Goal: Task Accomplishment & Management: Complete application form

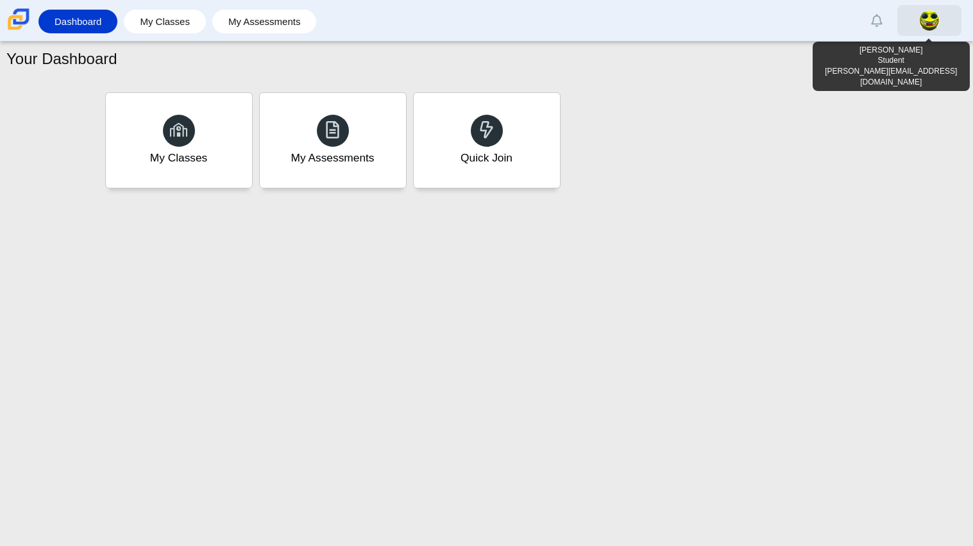
click at [941, 28] on link at bounding box center [929, 20] width 64 height 31
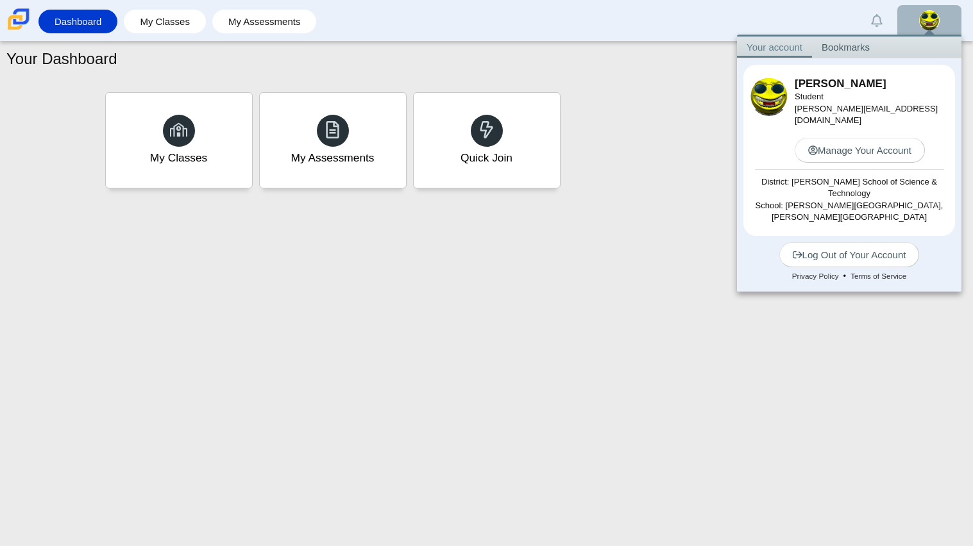
click at [941, 28] on link at bounding box center [929, 20] width 64 height 31
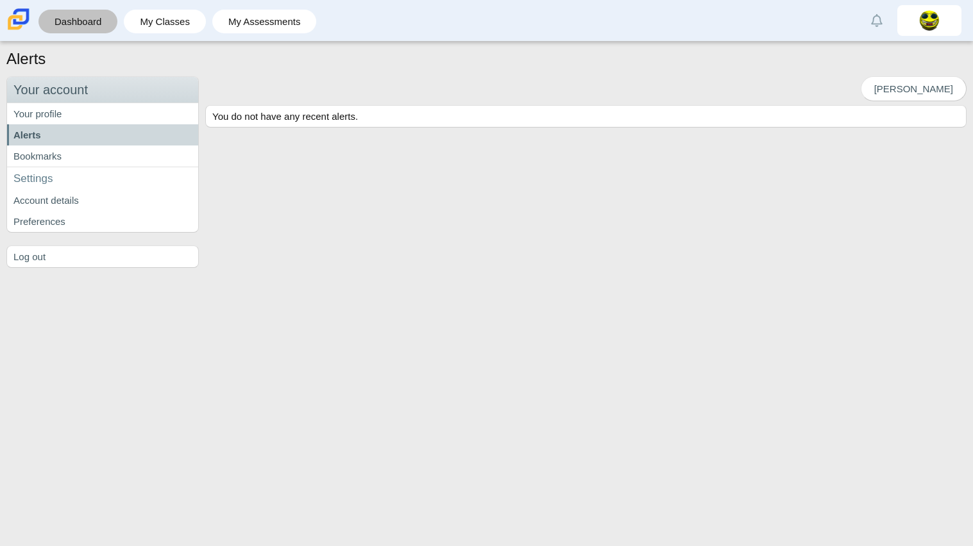
click at [45, 21] on link "Dashboard" at bounding box center [78, 22] width 66 height 24
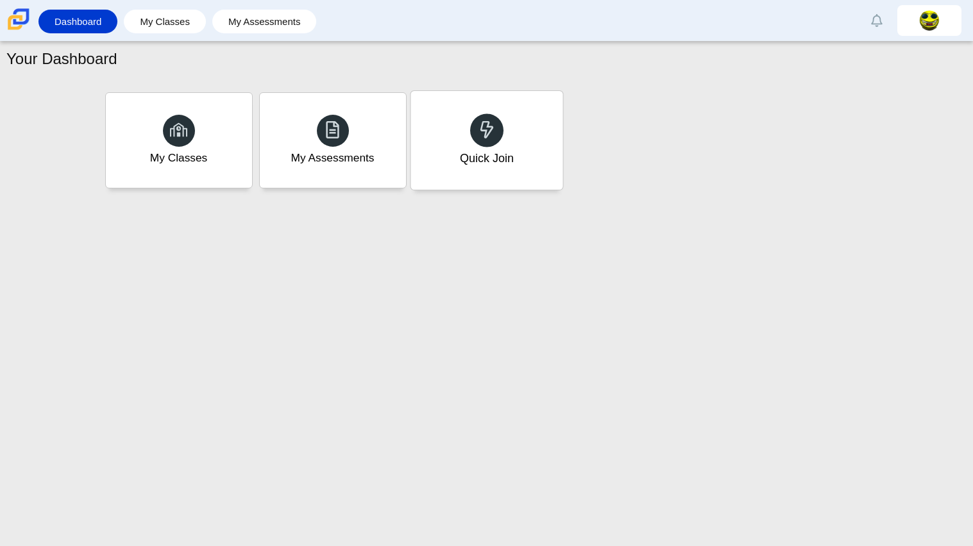
click at [464, 175] on div "Quick Join" at bounding box center [486, 140] width 152 height 99
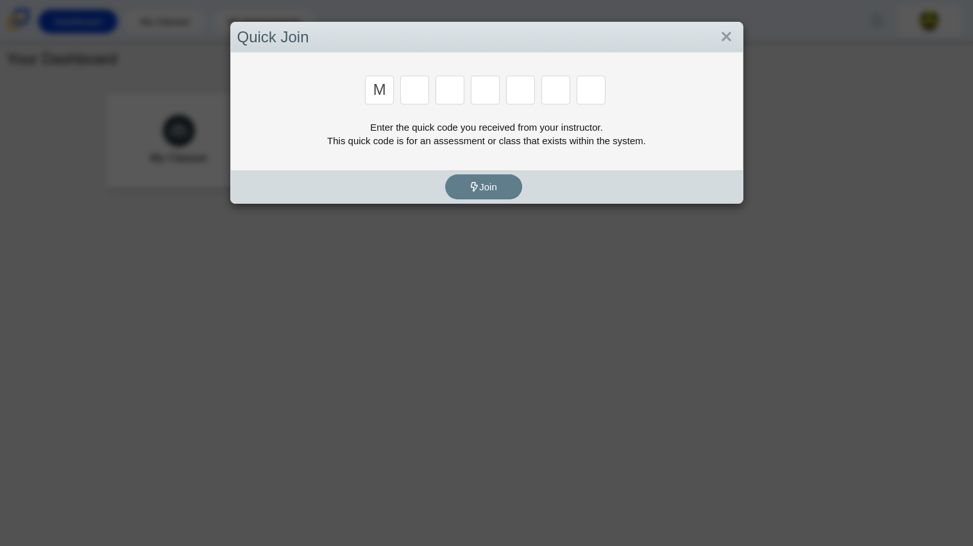
type input "m"
type input "7"
type input "e"
type input "3"
type input "e"
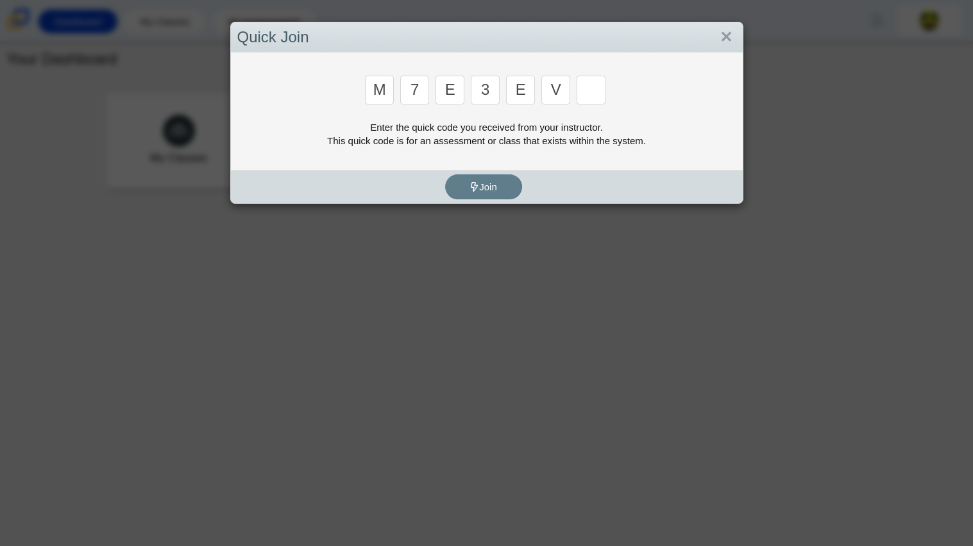
type input "v"
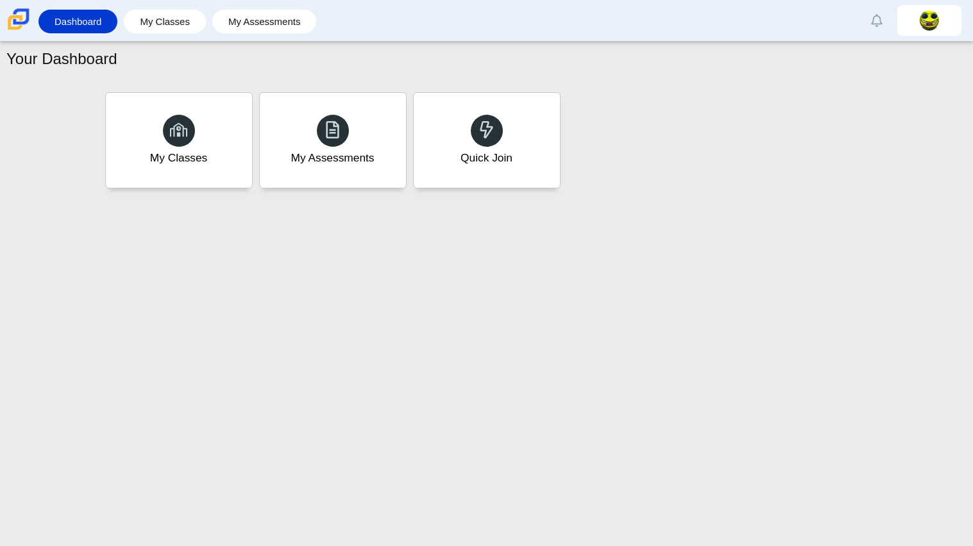
type input "w"
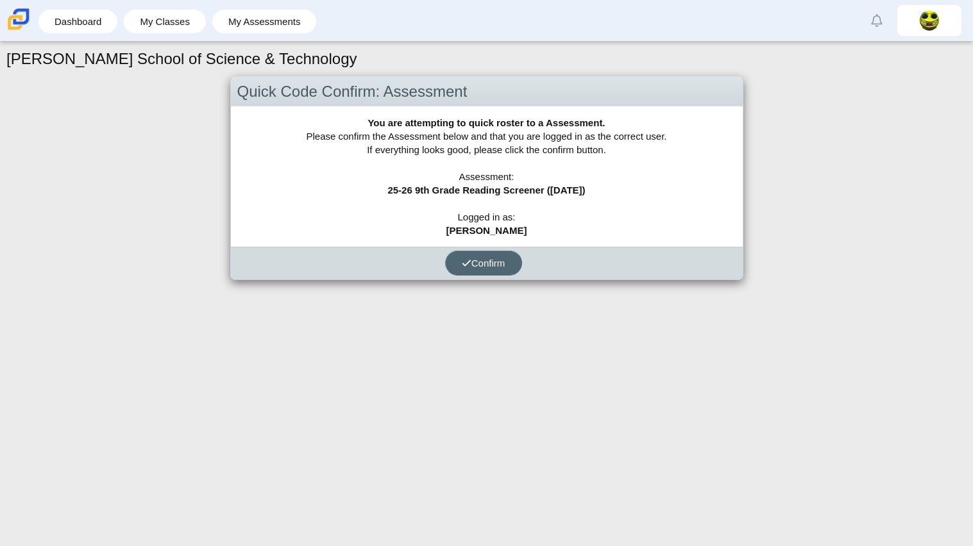
click at [492, 266] on span "Confirm" at bounding box center [484, 263] width 44 height 11
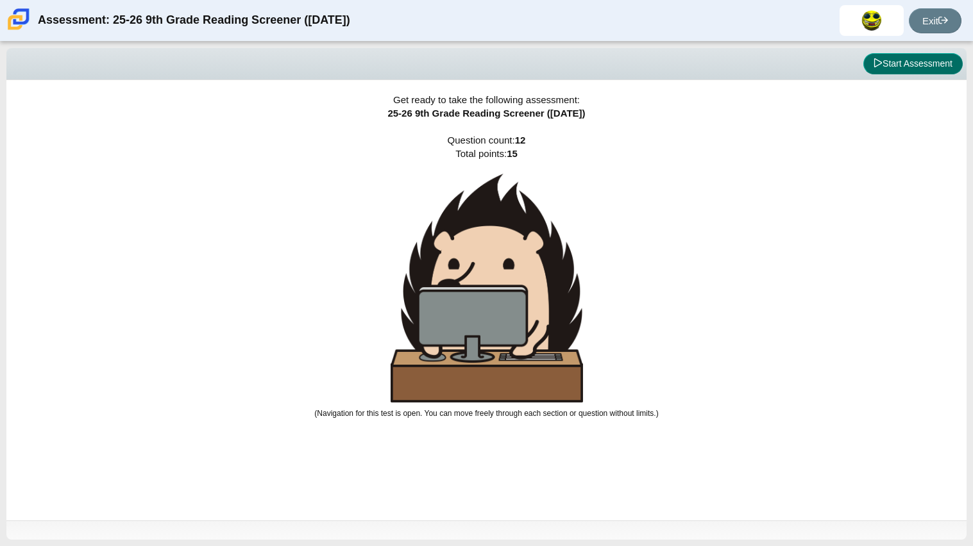
click at [873, 60] on icon at bounding box center [877, 62] width 9 height 9
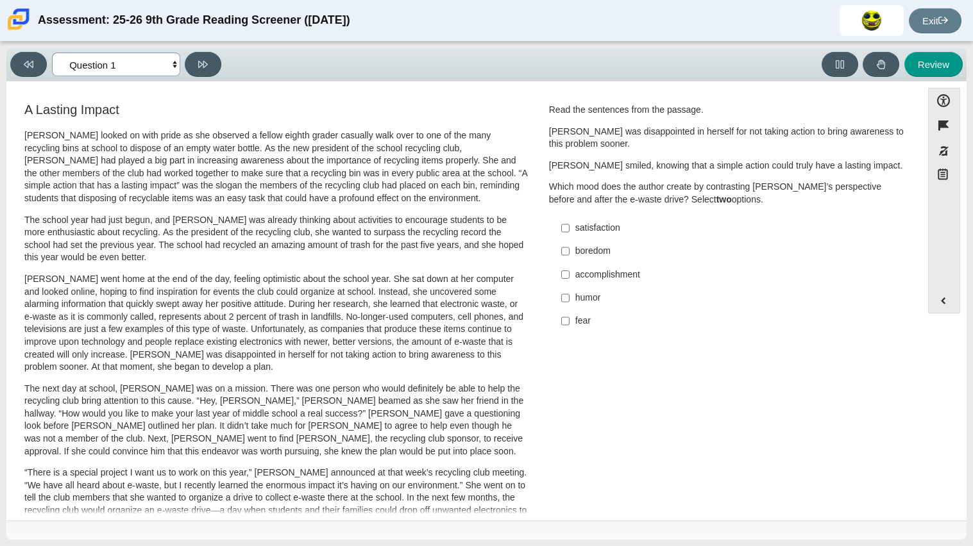
click at [92, 67] on select "Questions Question 1 Question 2 Question 3 Question 4 Question 5 Question 6 Que…" at bounding box center [116, 65] width 128 height 24
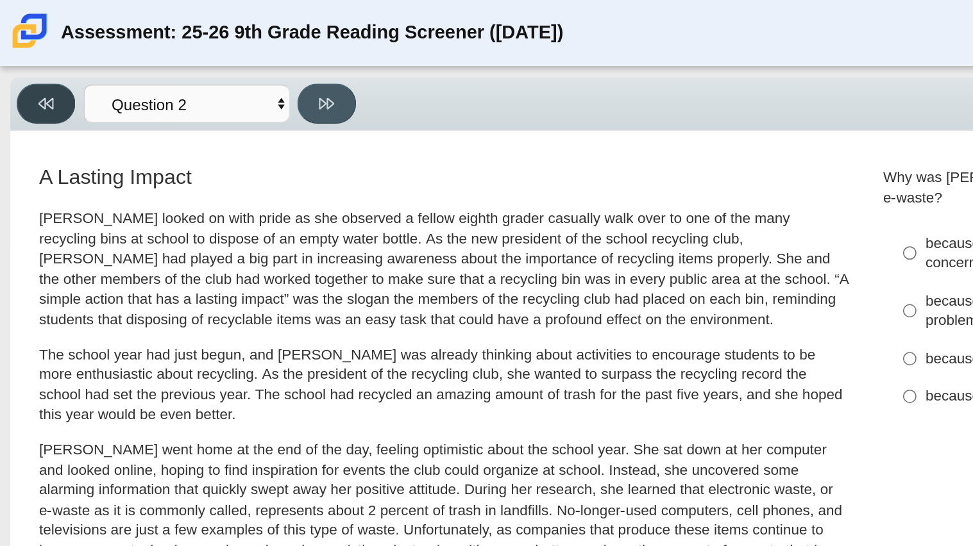
click at [30, 67] on icon at bounding box center [29, 65] width 10 height 10
select select "ccc5b315-3c7c-471c-bf90-f22c8299c798"
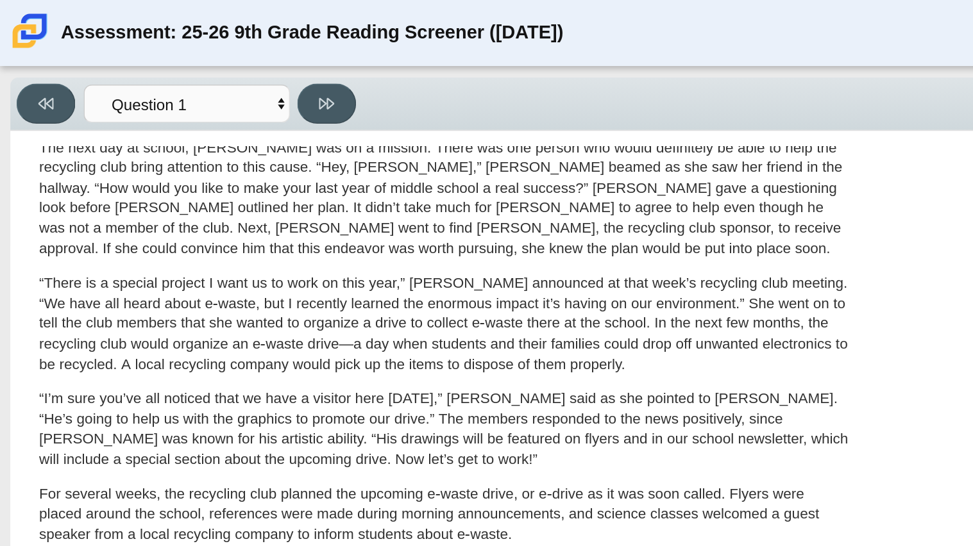
scroll to position [299, 0]
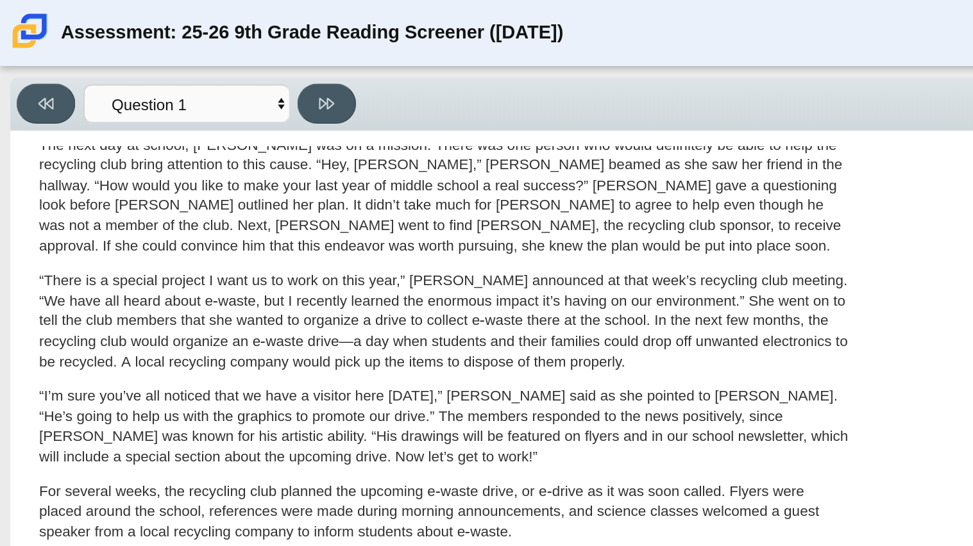
click at [92, 189] on p "“There is a special project I want us to work on this year,” [PERSON_NAME] anno…" at bounding box center [275, 199] width 503 height 63
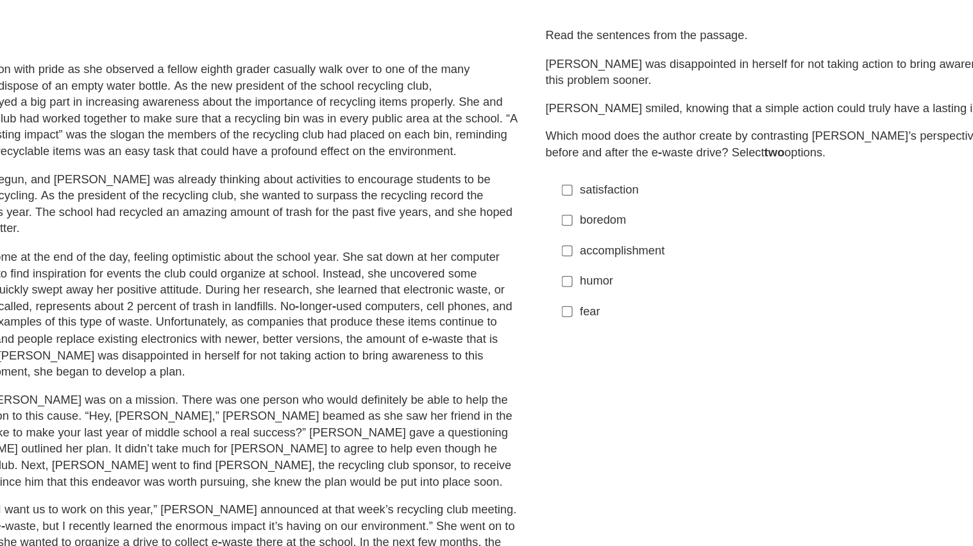
scroll to position [0, 0]
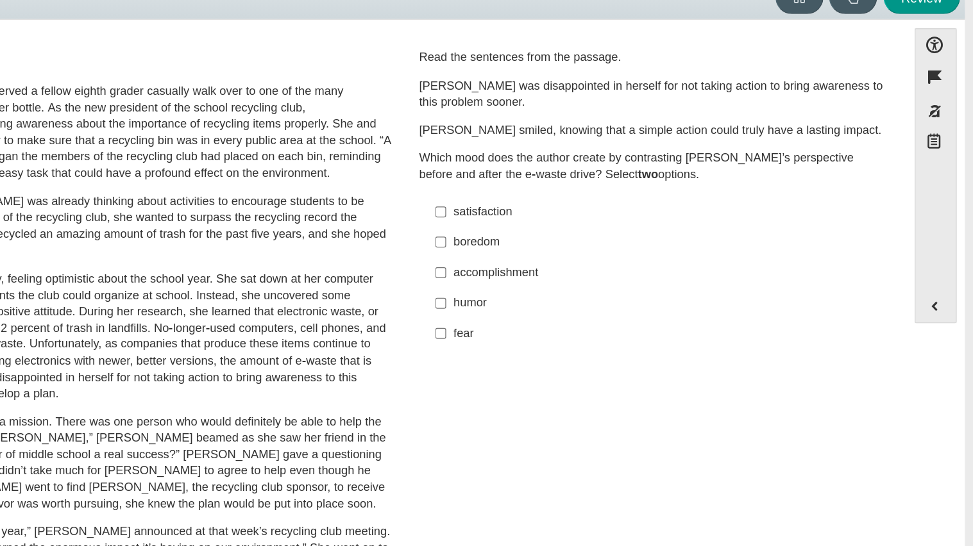
click at [600, 230] on div "satisfaction" at bounding box center [737, 228] width 324 height 13
click at [569, 230] on input "satisfaction satisfaction" at bounding box center [565, 228] width 8 height 23
checkbox input "true"
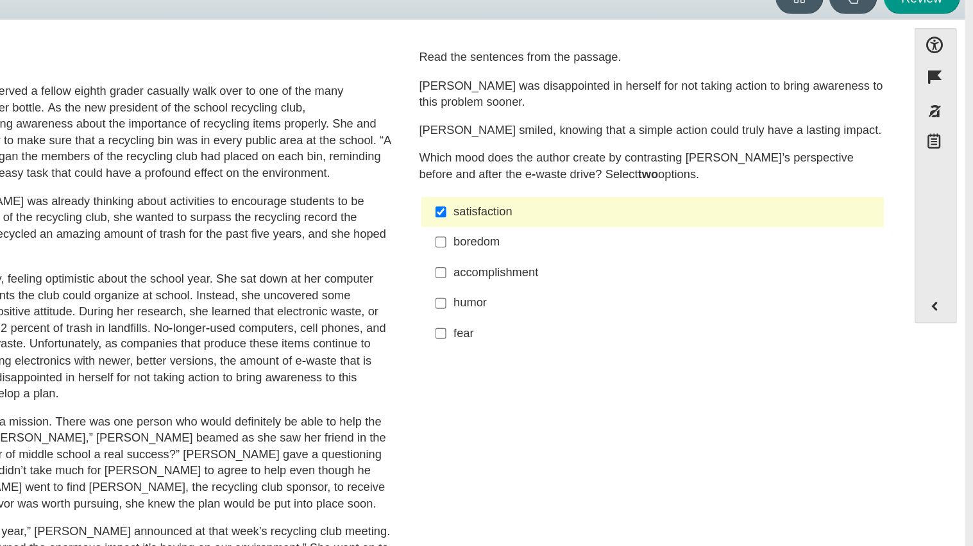
click at [600, 281] on label "accomplishment accomplishment" at bounding box center [728, 274] width 352 height 23
click at [569, 281] on input "accomplishment accomplishment" at bounding box center [565, 274] width 8 height 23
checkbox input "true"
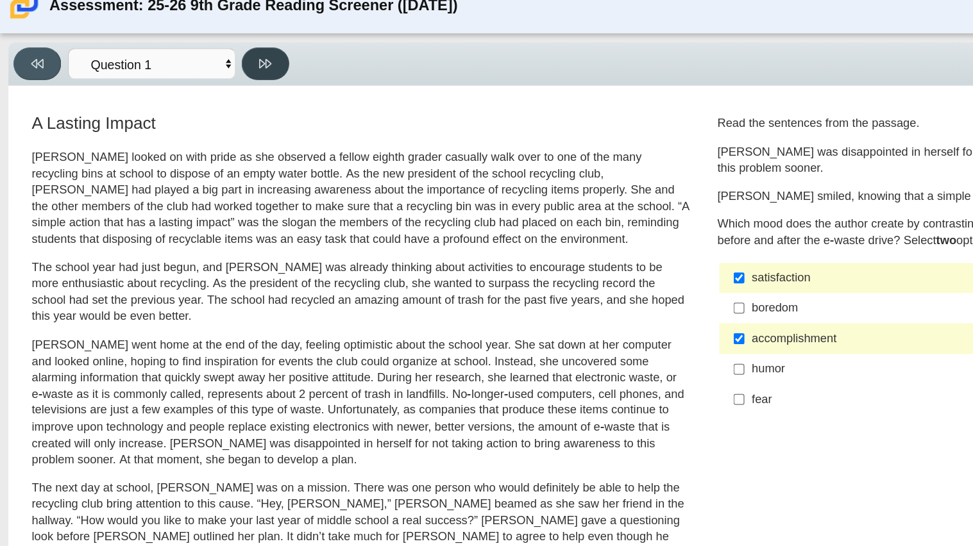
click at [202, 71] on button at bounding box center [203, 64] width 37 height 25
select select "0ff64528-ffd7-428d-b192-babfaadd44e8"
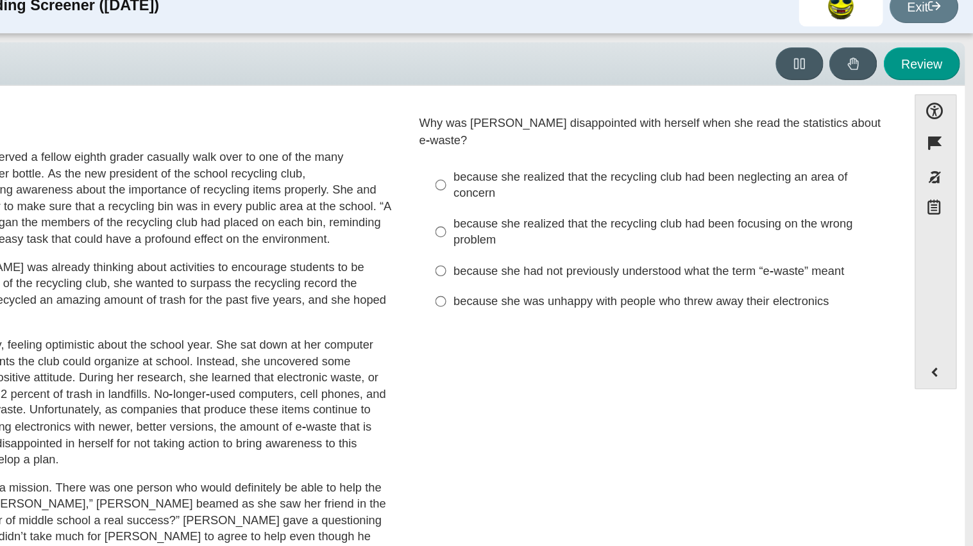
click at [709, 146] on div "because she realized that the recycling club had been neglecting an area of con…" at bounding box center [737, 157] width 324 height 25
click at [569, 146] on input "because she realized that the recycling club had been neglecting an area of con…" at bounding box center [565, 157] width 8 height 36
radio input "true"
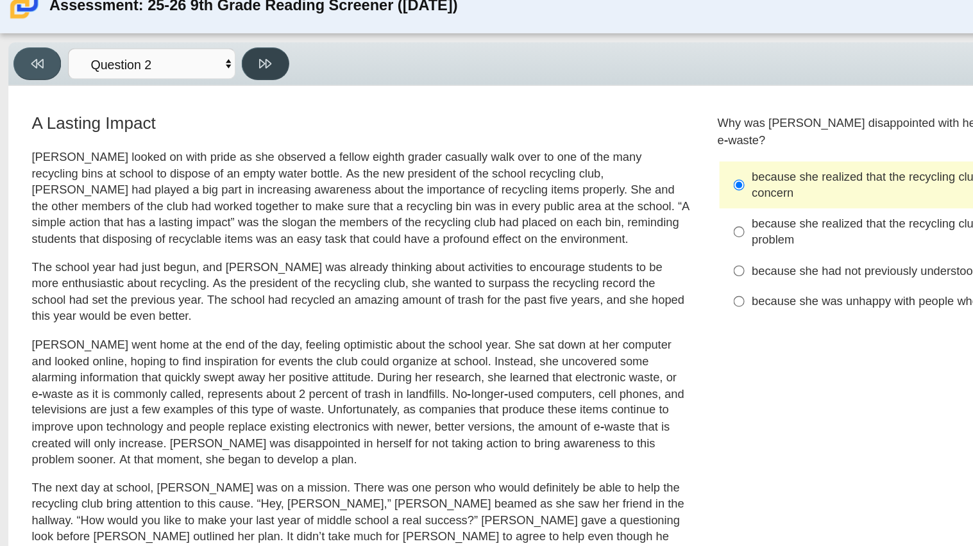
click at [212, 52] on button at bounding box center [203, 64] width 37 height 25
select select "7ce3d843-6974-4858-901c-1ff39630e843"
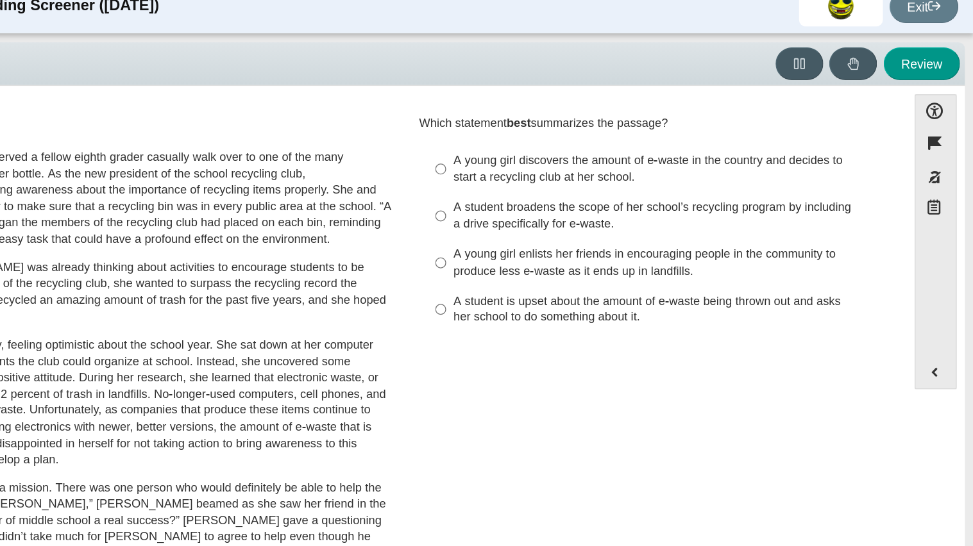
click at [669, 188] on div "A student broadens the scope of her school’s recycling program by including a d…" at bounding box center [737, 180] width 324 height 25
click at [569, 188] on input "A student broadens the scope of her school’s recycling program by including a d…" at bounding box center [565, 181] width 8 height 36
radio input "true"
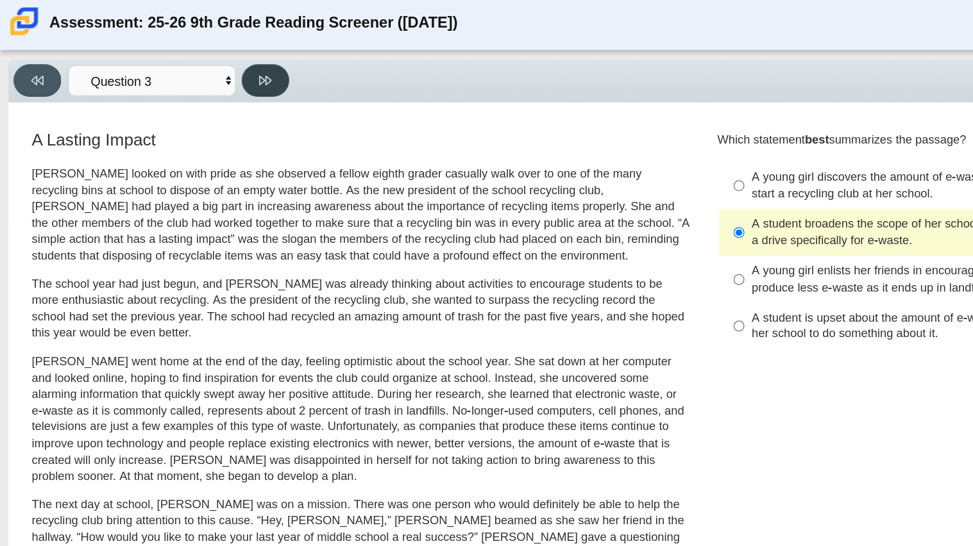
click at [206, 60] on icon at bounding box center [203, 65] width 10 height 10
select select "ca9ea0f1-49c5-4bd1-83b0-472c18652b42"
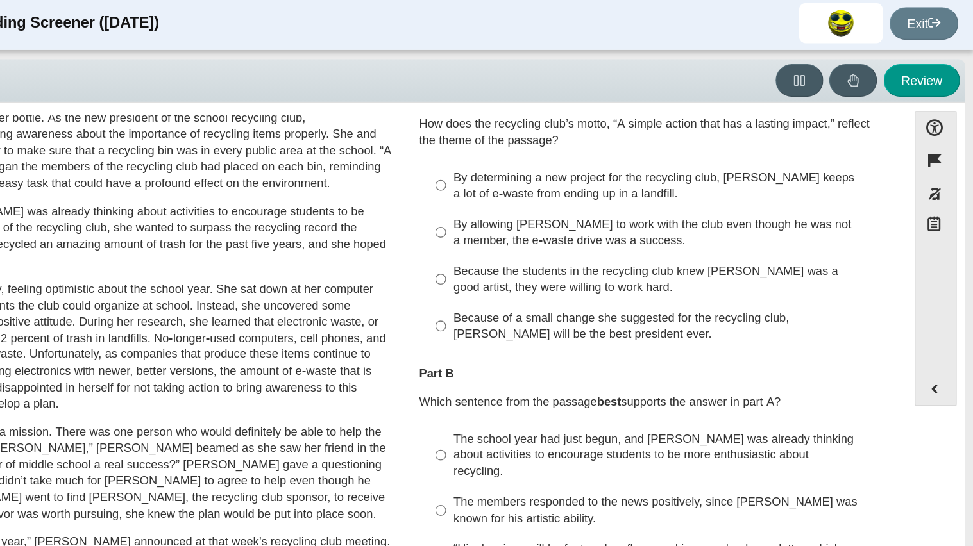
scroll to position [54, 0]
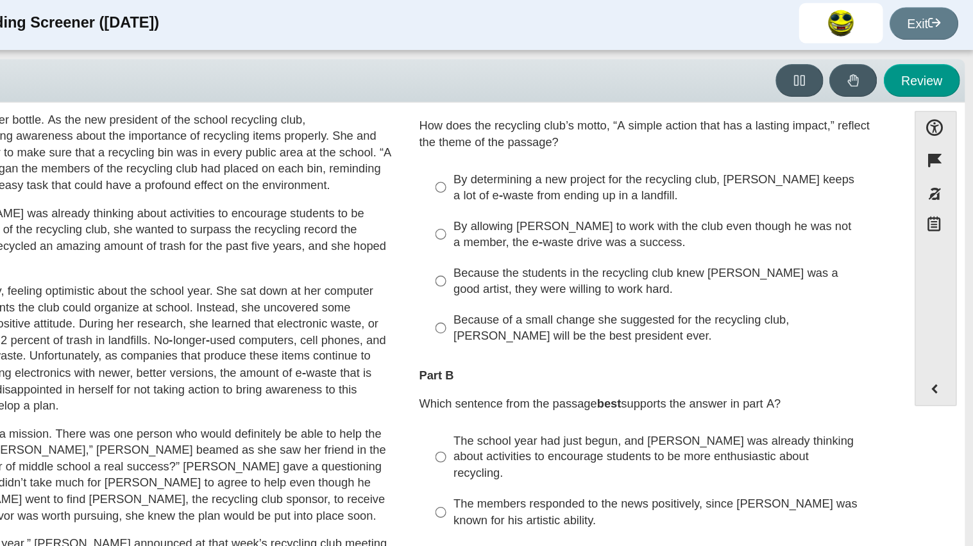
click at [609, 149] on div "By determining a new project for the recycling club, [PERSON_NAME] keeps a lot …" at bounding box center [737, 146] width 324 height 25
click at [569, 149] on input "By determining a new project for the recycling club, [PERSON_NAME] keeps a lot …" at bounding box center [565, 146] width 8 height 36
radio input "true"
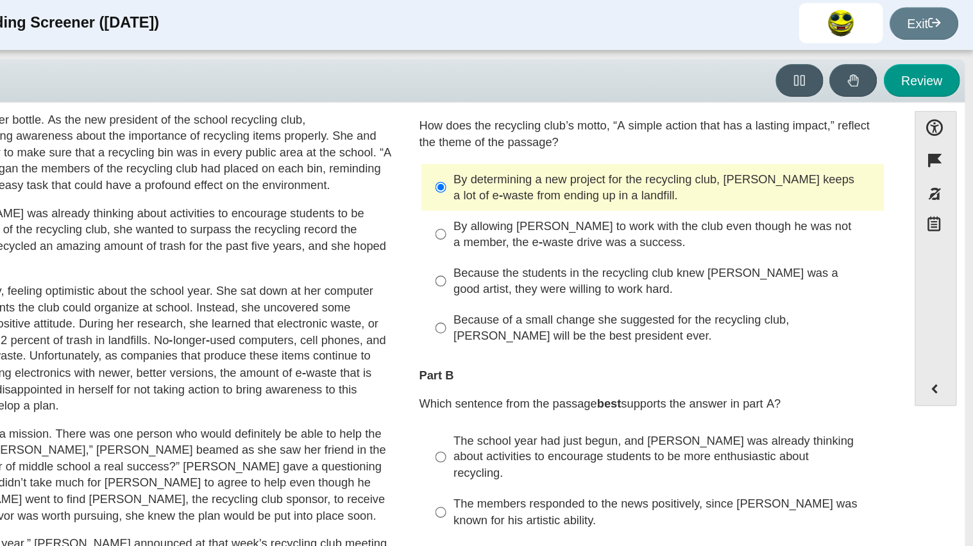
click at [599, 181] on div "By allowing [PERSON_NAME] to work with the club even though he was not a member…" at bounding box center [737, 182] width 324 height 25
click at [569, 181] on input "By allowing [PERSON_NAME] to work with the club even though he was not a member…" at bounding box center [565, 182] width 8 height 36
radio input "true"
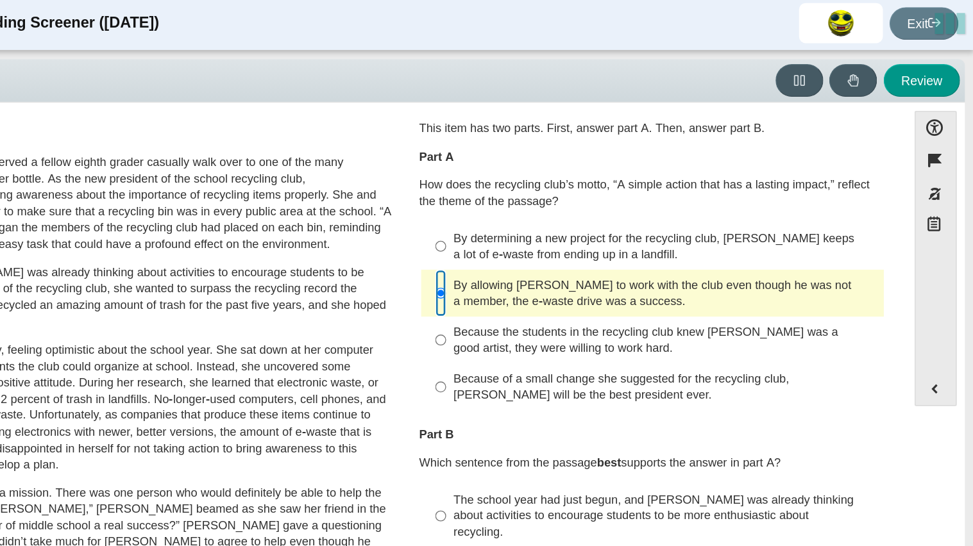
scroll to position [8, 0]
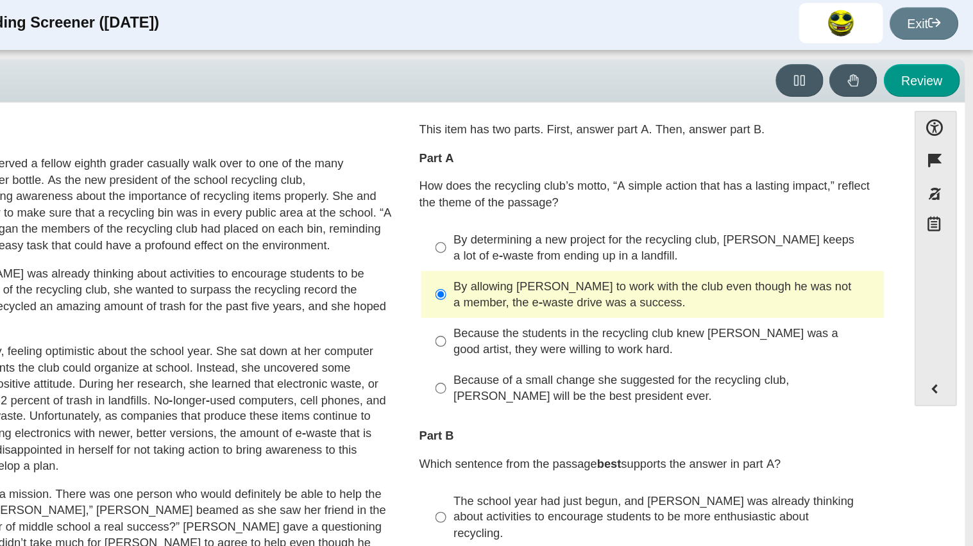
click at [600, 190] on div "By determining a new project for the recycling club, [PERSON_NAME] keeps a lot …" at bounding box center [737, 192] width 324 height 25
click at [569, 190] on input "By determining a new project for the recycling club, [PERSON_NAME] keeps a lot …" at bounding box center [565, 192] width 8 height 36
radio input "true"
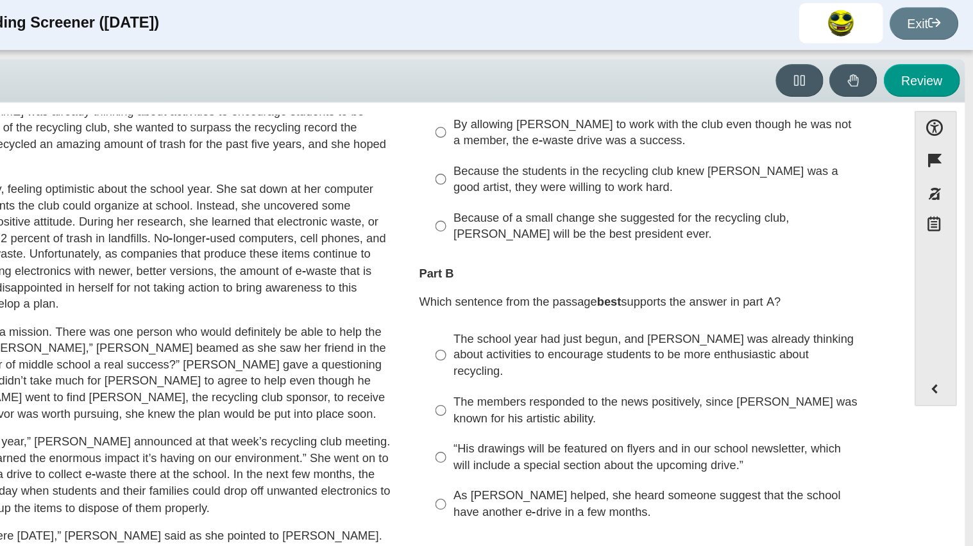
scroll to position [135, 0]
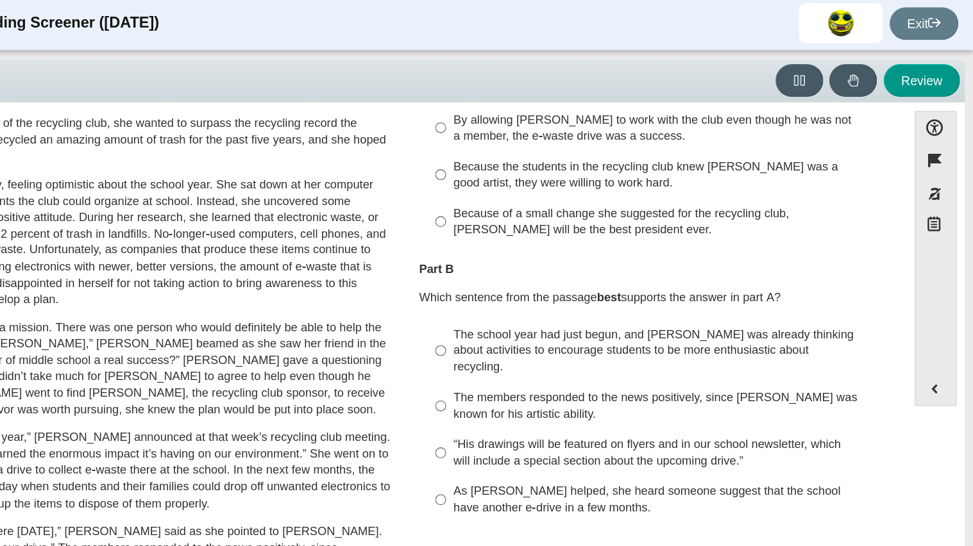
click at [637, 373] on div "As [PERSON_NAME] helped, she heard someone suggest that the school have another…" at bounding box center [737, 385] width 324 height 25
click at [569, 373] on input "As [PERSON_NAME] helped, she heard someone suggest that the school have another…" at bounding box center [565, 385] width 8 height 36
radio input "true"
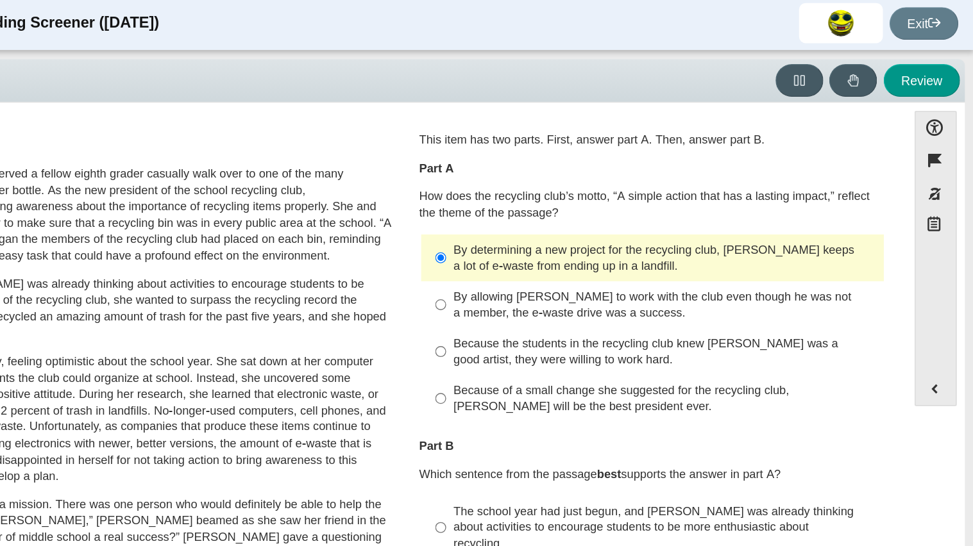
scroll to position [0, 0]
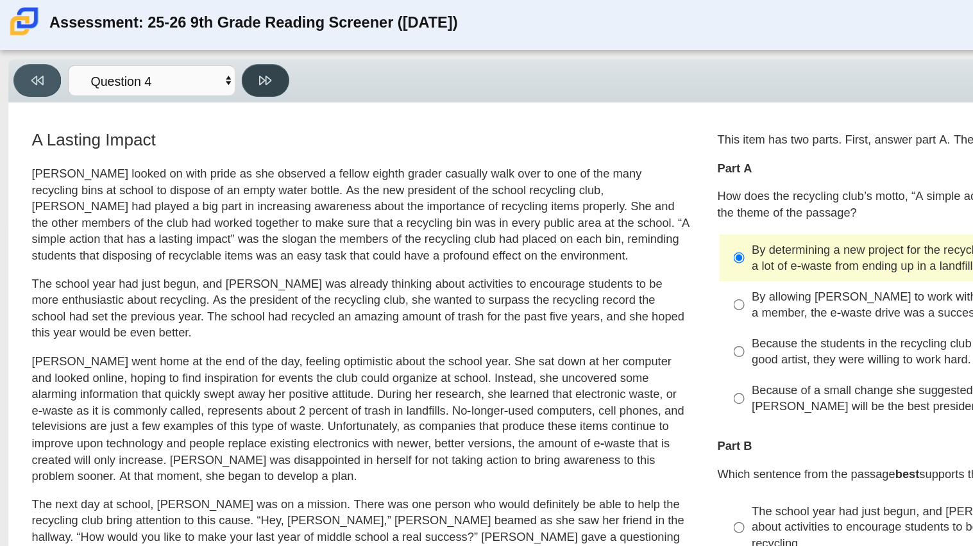
click at [194, 72] on button at bounding box center [203, 64] width 37 height 25
select select "e41f1a79-e29f-4095-8030-a53364015bed"
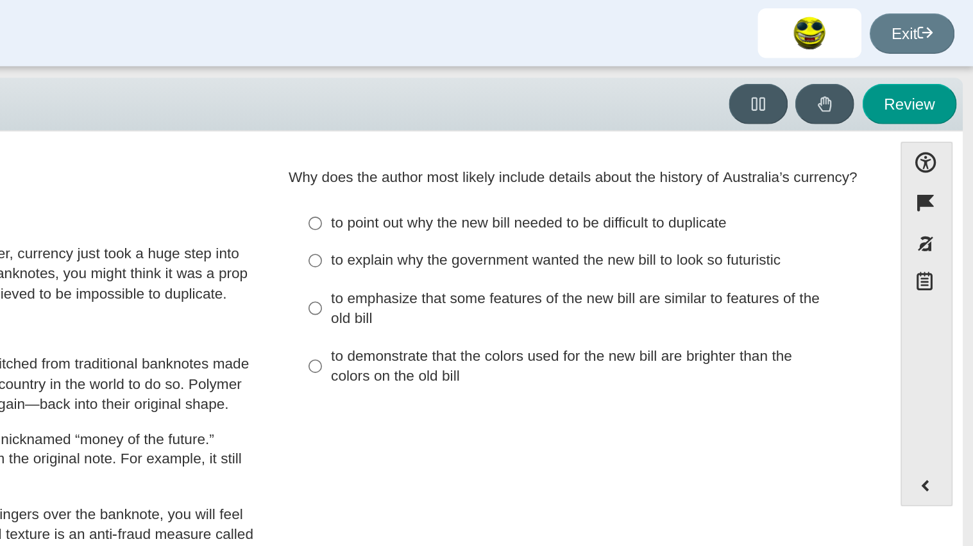
click at [651, 164] on div "to explain why the government wanted the new bill to look so futuristic" at bounding box center [737, 161] width 324 height 13
click at [569, 164] on input "to explain why the government wanted the new bill to look so futuristic to expl…" at bounding box center [565, 161] width 8 height 23
radio input "true"
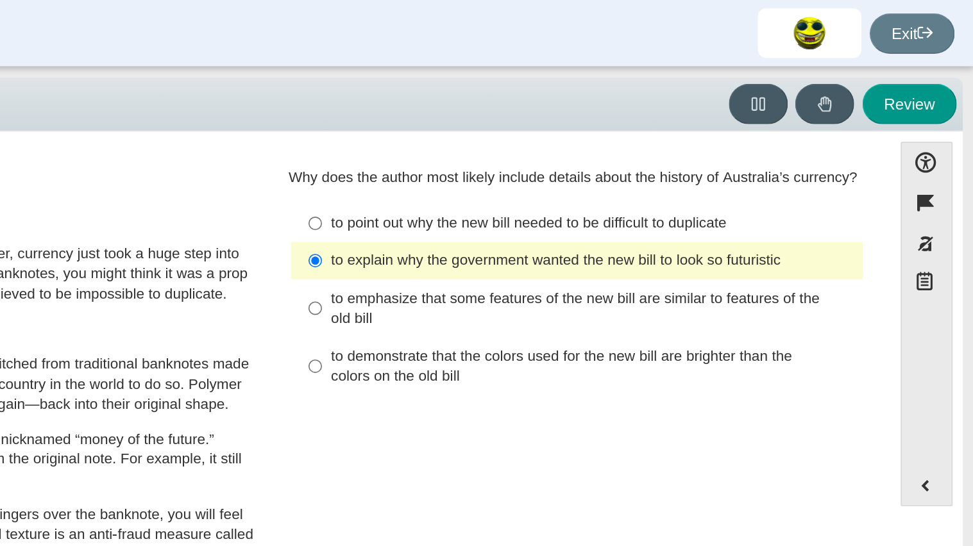
click at [621, 188] on div "to emphasize that some features of the new bill are similar to features of the …" at bounding box center [737, 191] width 324 height 25
click at [569, 188] on input "to emphasize that some features of the new bill are similar to features of the …" at bounding box center [565, 191] width 8 height 36
radio input "true"
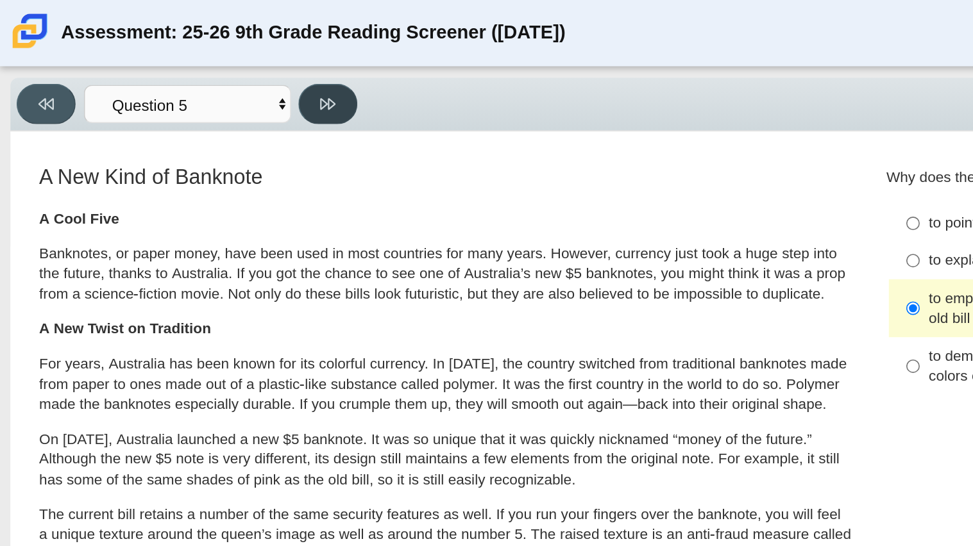
click at [213, 63] on button at bounding box center [203, 64] width 37 height 25
select select "69146e31-7b3d-4a3e-9ce6-f30c24342ae0"
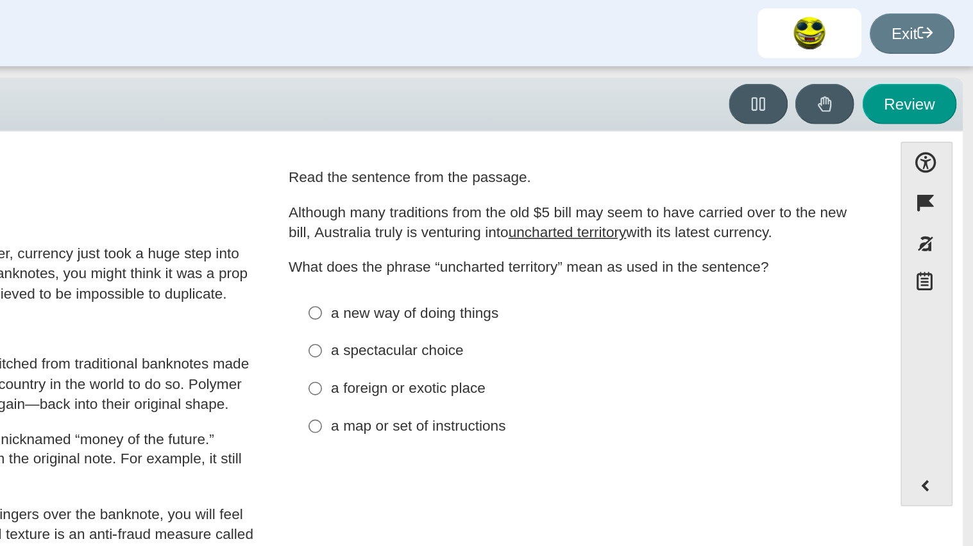
click at [649, 198] on div "a new way of doing things" at bounding box center [737, 194] width 324 height 13
click at [569, 198] on input "a new way of doing things a new way of doing things" at bounding box center [565, 193] width 8 height 23
radio input "true"
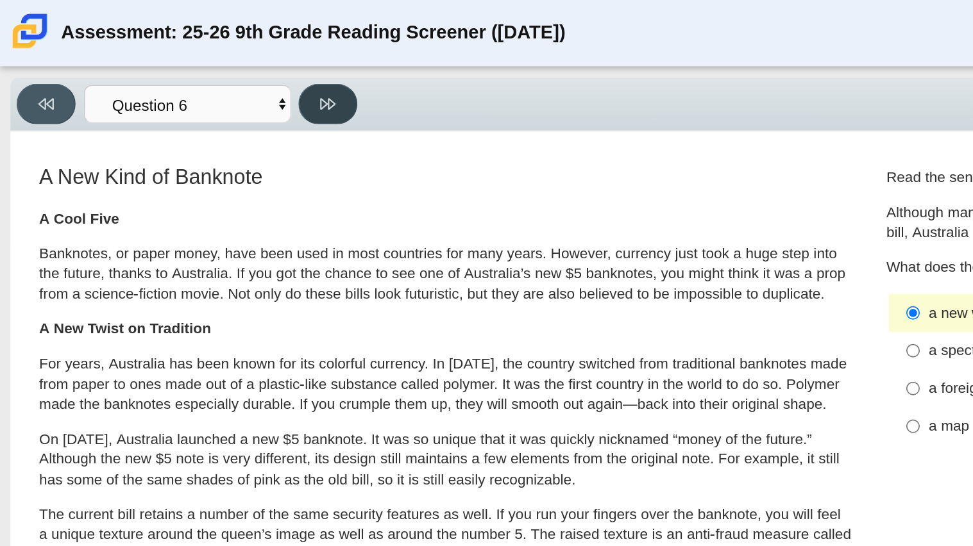
click at [203, 55] on button at bounding box center [203, 64] width 37 height 25
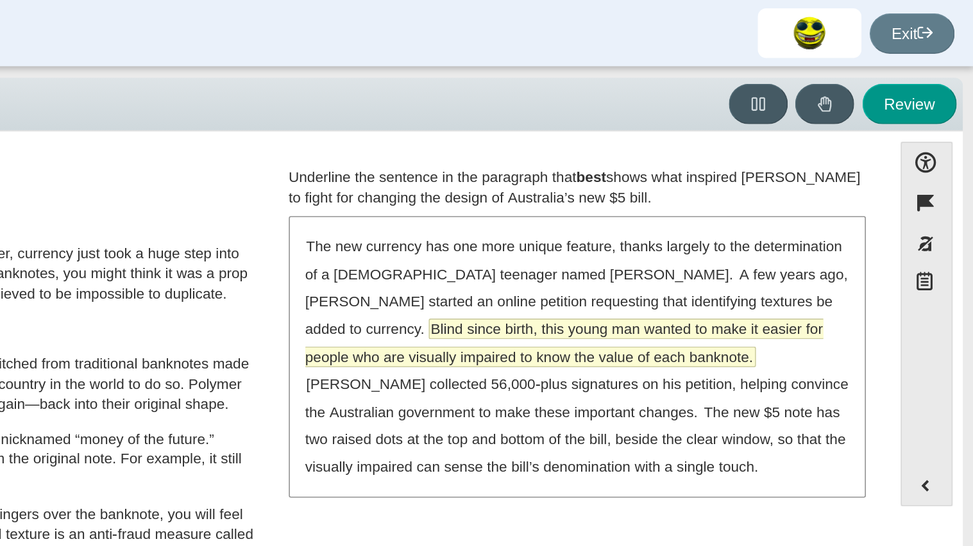
click at [784, 201] on span "Blind since birth, this young man wanted to make it easier for people who are v…" at bounding box center [719, 212] width 321 height 29
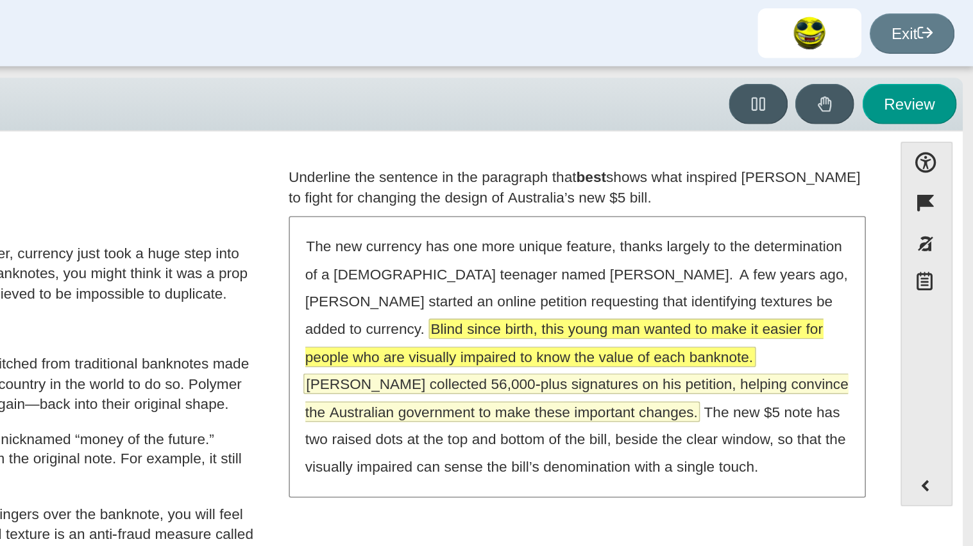
click at [725, 233] on span "[PERSON_NAME] collected 56,000-plus signatures on his petition, helping convinc…" at bounding box center [727, 246] width 336 height 29
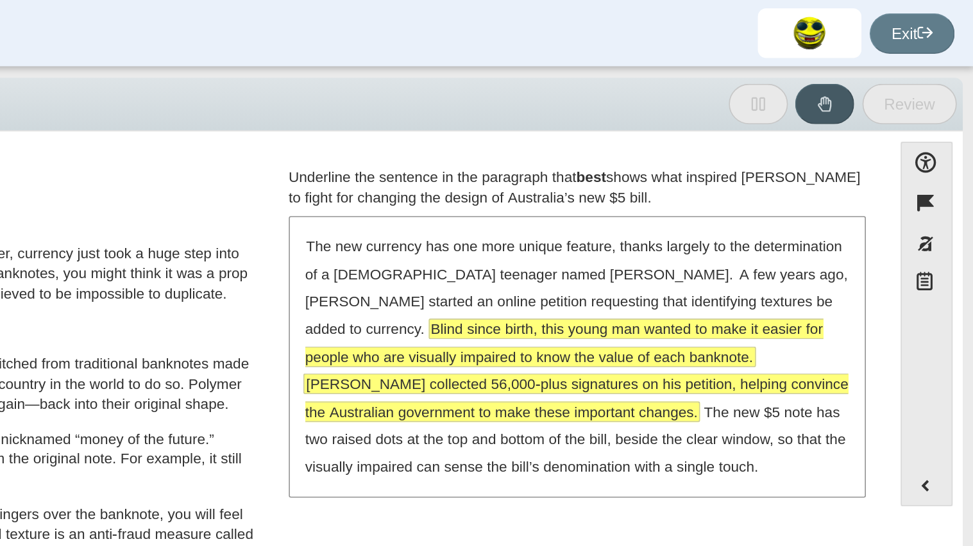
click at [779, 232] on span "[PERSON_NAME] collected 56,000-plus signatures on his petition, helping convinc…" at bounding box center [727, 246] width 336 height 29
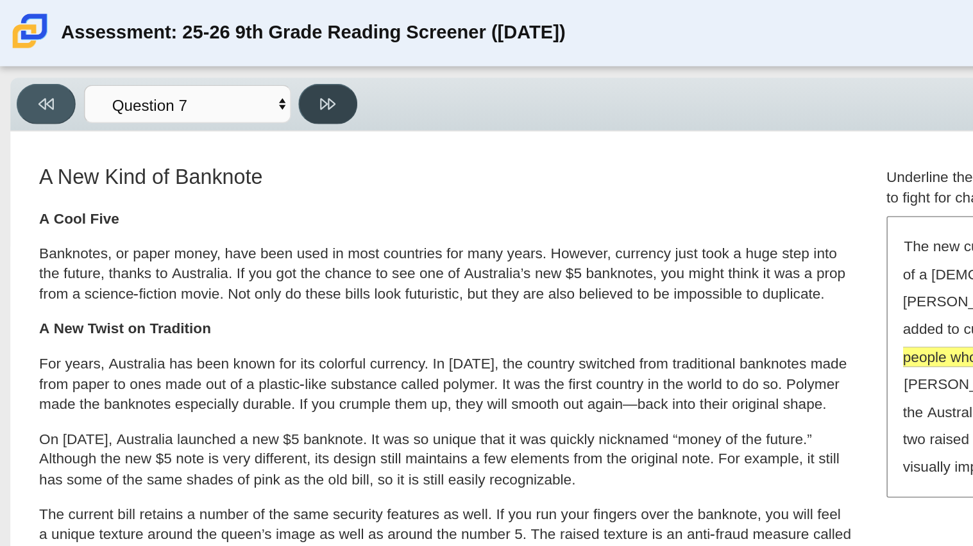
click at [192, 61] on button at bounding box center [203, 64] width 37 height 25
select select "ea8338c2-a6a3-418e-a305-2b963b54a290"
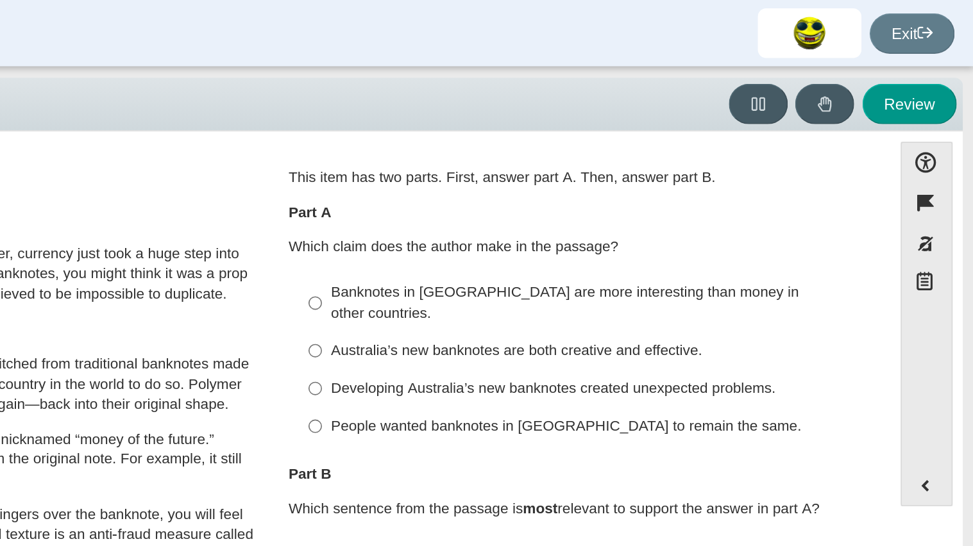
click at [650, 211] on div "Australia’s new banknotes are both creative and effective." at bounding box center [737, 217] width 324 height 13
click at [569, 206] on input "Australia’s new banknotes are both creative and effective. Australia’s new bank…" at bounding box center [565, 217] width 8 height 23
radio input "true"
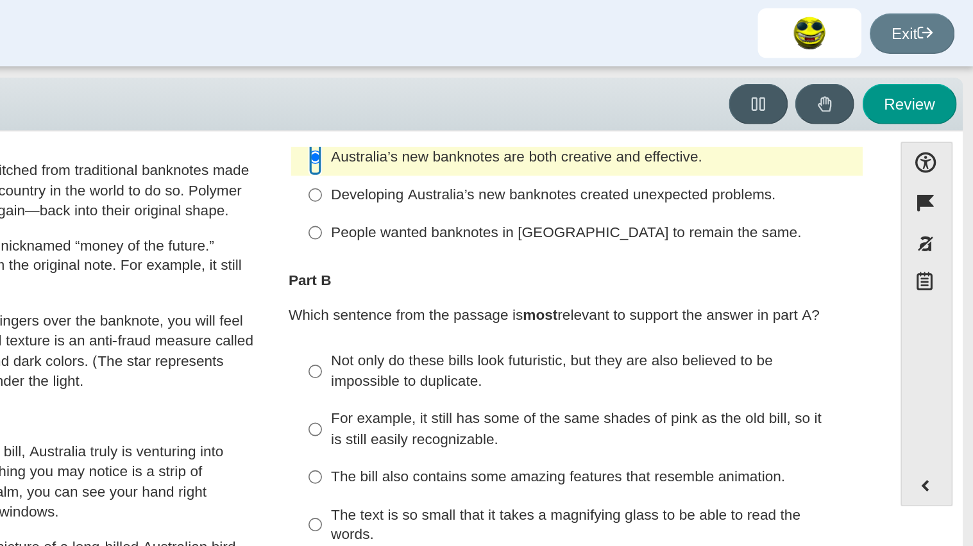
scroll to position [121, 0]
click at [650, 217] on div "Not only do these bills look futuristic, but they are also believed to be impos…" at bounding box center [737, 229] width 324 height 25
click at [569, 212] on input "Not only do these bills look futuristic, but they are also believed to be impos…" at bounding box center [565, 230] width 8 height 36
radio input "true"
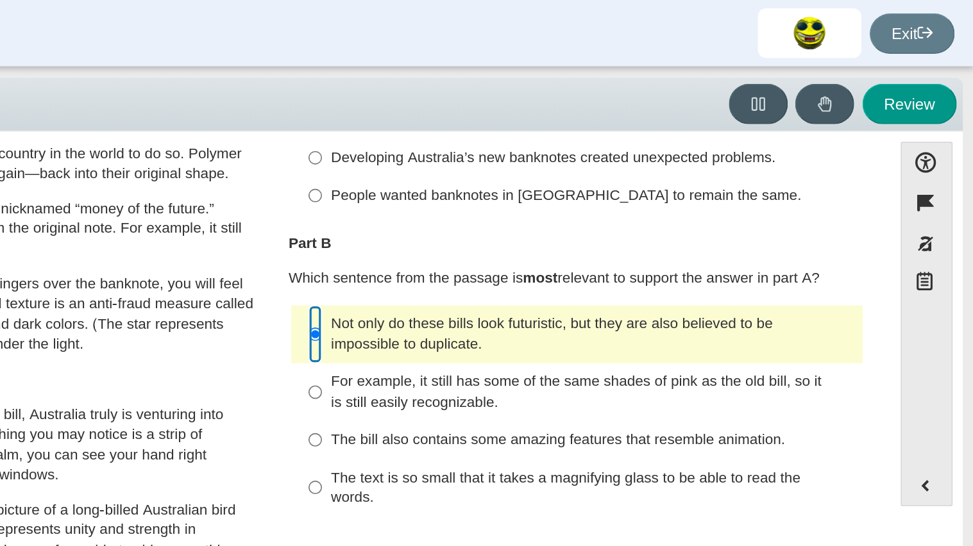
scroll to position [145, 0]
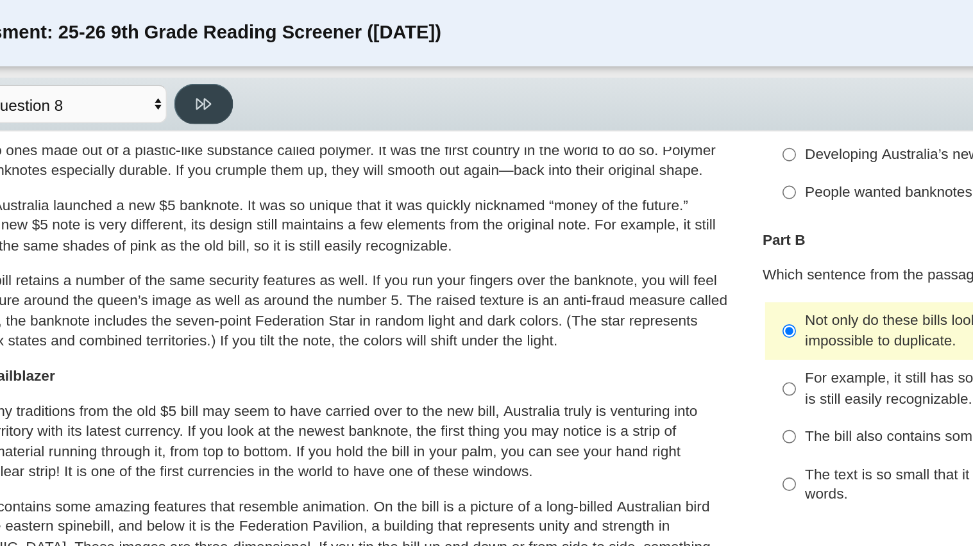
click at [200, 66] on icon at bounding box center [203, 65] width 10 height 10
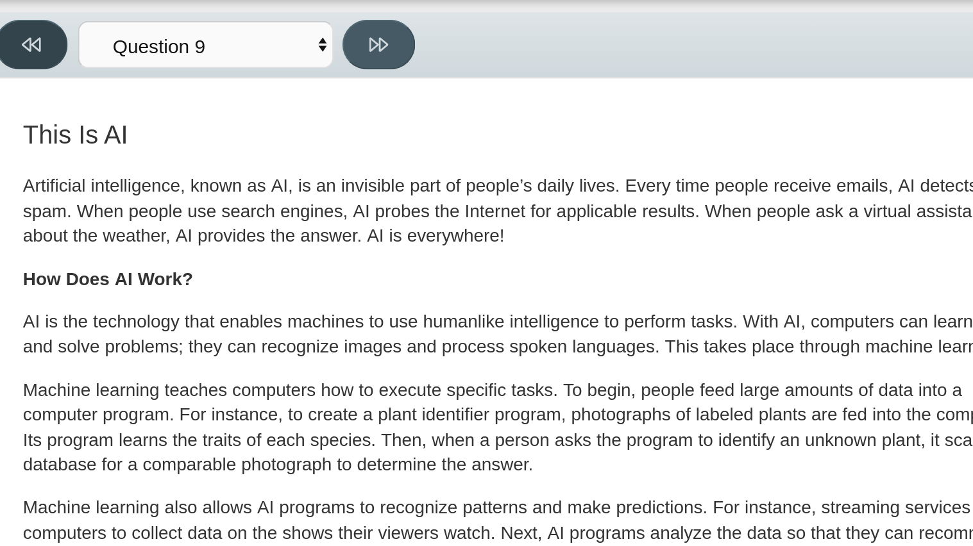
click at [19, 58] on button at bounding box center [28, 64] width 37 height 25
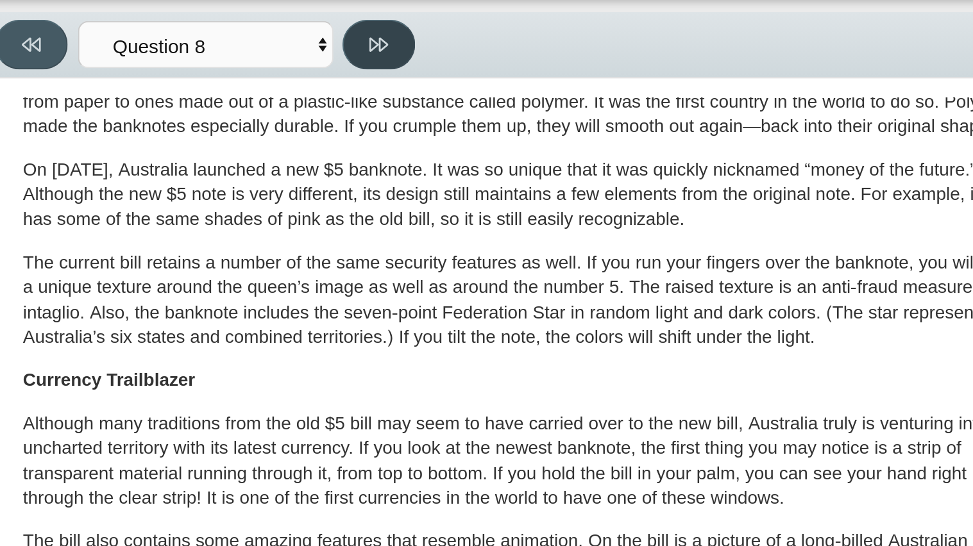
click at [198, 67] on icon at bounding box center [203, 65] width 10 height 10
select select "89f058d6-b15c-4ef5-a4b3-fdaffb8868b6"
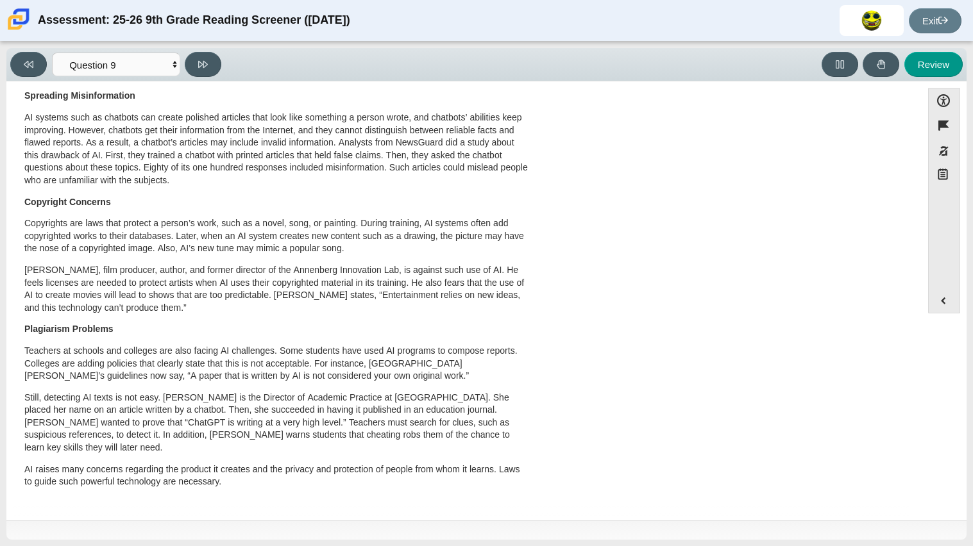
scroll to position [0, 0]
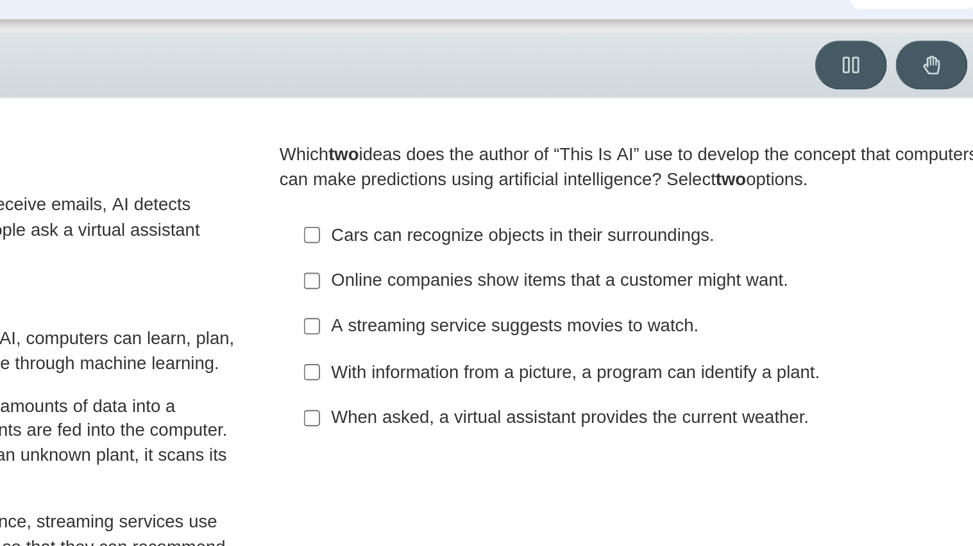
click at [665, 228] on label "With information from a picture, a program can identify a plant. With informati…" at bounding box center [728, 220] width 352 height 23
click at [569, 228] on input "With information from a picture, a program can identify a plant. With informati…" at bounding box center [565, 220] width 8 height 23
checkbox input "true"
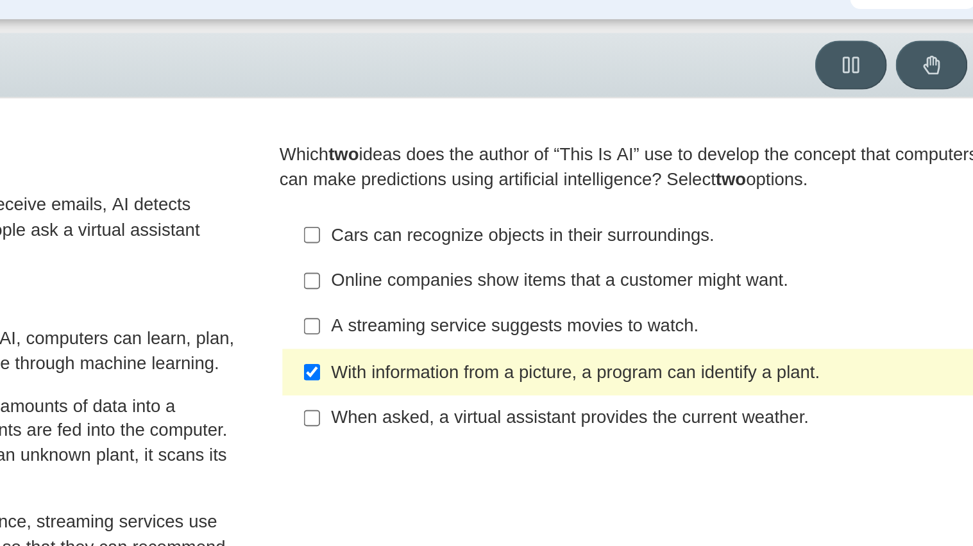
click at [651, 240] on div "When asked, a virtual assistant provides the current weather." at bounding box center [737, 244] width 324 height 13
click at [569, 240] on input "When asked, a virtual assistant provides the current weather. When asked, a vir…" at bounding box center [565, 244] width 8 height 23
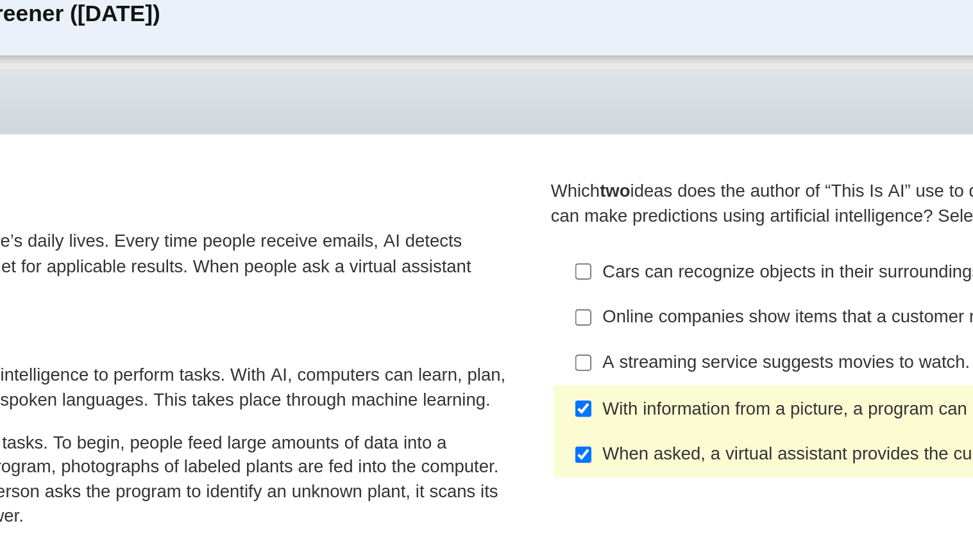
click at [611, 242] on div "When asked, a virtual assistant provides the current weather." at bounding box center [737, 244] width 324 height 13
click at [569, 242] on input "When asked, a virtual assistant provides the current weather. When asked, a vir…" at bounding box center [565, 244] width 8 height 23
checkbox input "false"
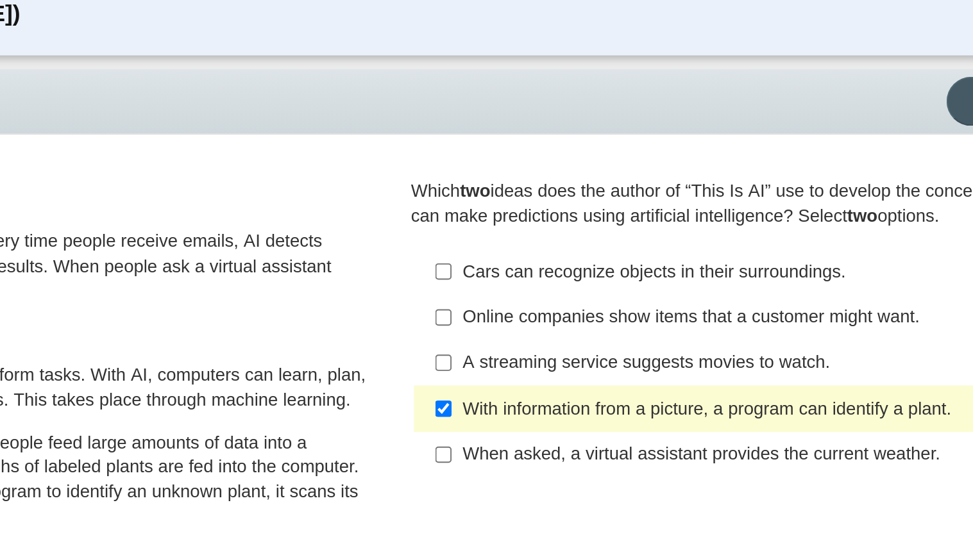
click at [655, 171] on div "Online companies show items that a customer might want." at bounding box center [737, 174] width 324 height 13
click at [569, 171] on input "Online companies show items that a customer might want. Online companies show i…" at bounding box center [565, 174] width 8 height 23
checkbox input "true"
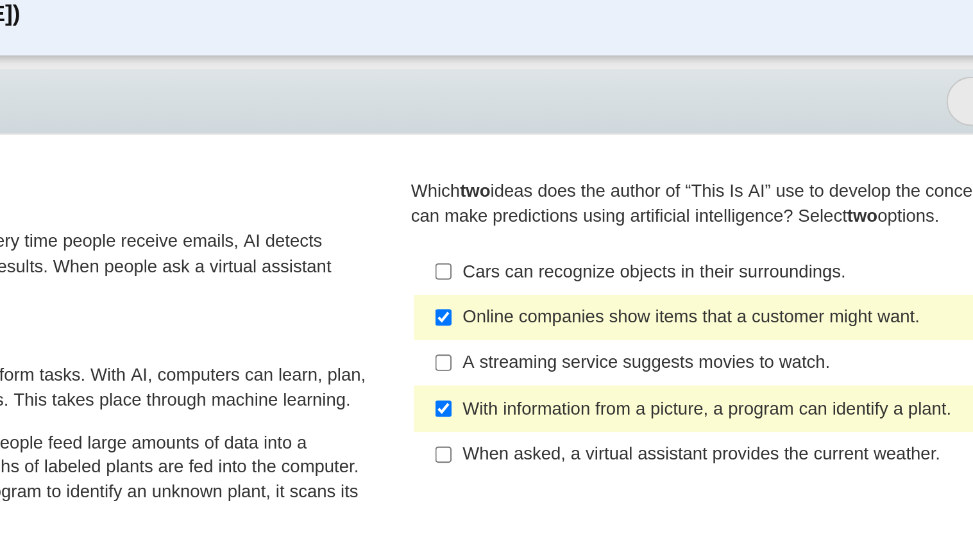
click at [639, 217] on div "With information from a picture, a program can identify a plant." at bounding box center [737, 221] width 324 height 13
click at [569, 217] on input "With information from a picture, a program can identify a plant. With informati…" at bounding box center [565, 220] width 8 height 23
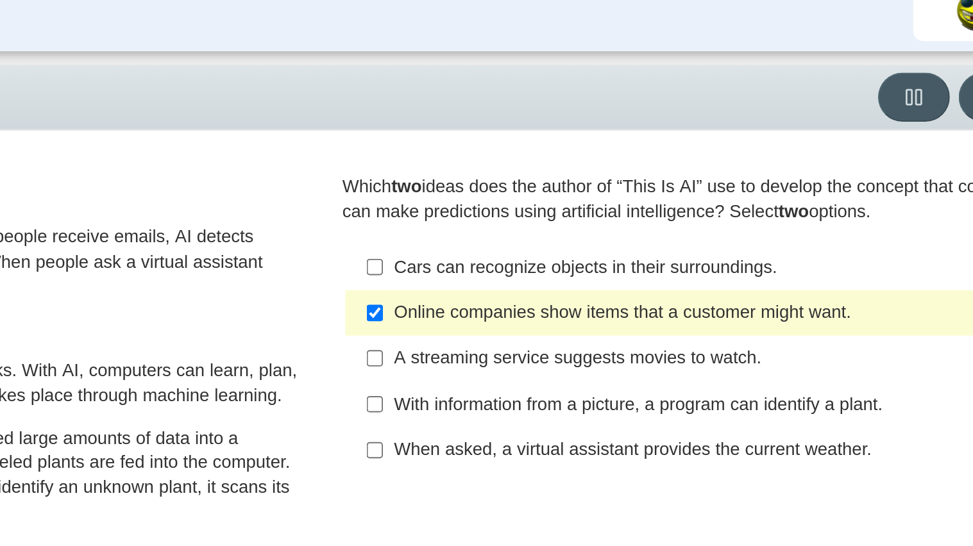
click at [678, 227] on div "With information from a picture, a program can identify a plant." at bounding box center [737, 221] width 324 height 13
click at [569, 227] on input "With information from a picture, a program can identify a plant. With informati…" at bounding box center [565, 220] width 8 height 23
checkbox input "true"
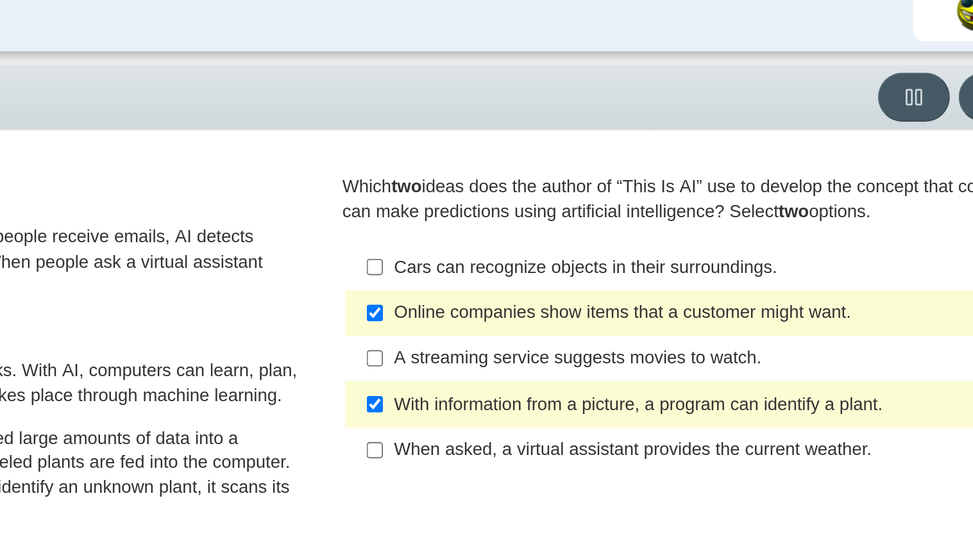
click at [687, 201] on div "A streaming service suggests movies to watch." at bounding box center [737, 197] width 324 height 13
click at [569, 201] on input "A streaming service suggests movies to watch. A streaming service suggests movi…" at bounding box center [565, 197] width 8 height 23
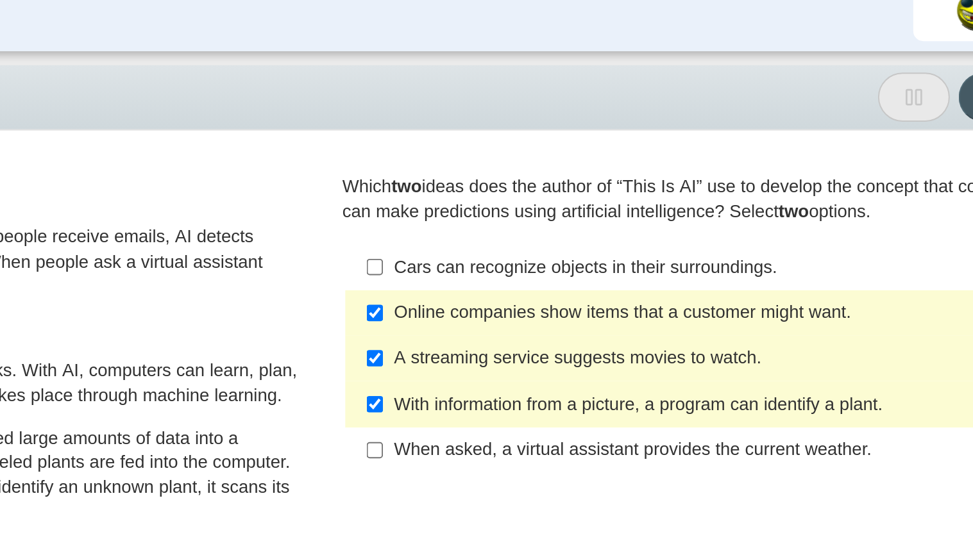
click at [687, 201] on div "A streaming service suggests movies to watch." at bounding box center [737, 197] width 324 height 13
click at [569, 201] on input "A streaming service suggests movies to watch. A streaming service suggests movi…" at bounding box center [565, 197] width 8 height 23
checkbox input "false"
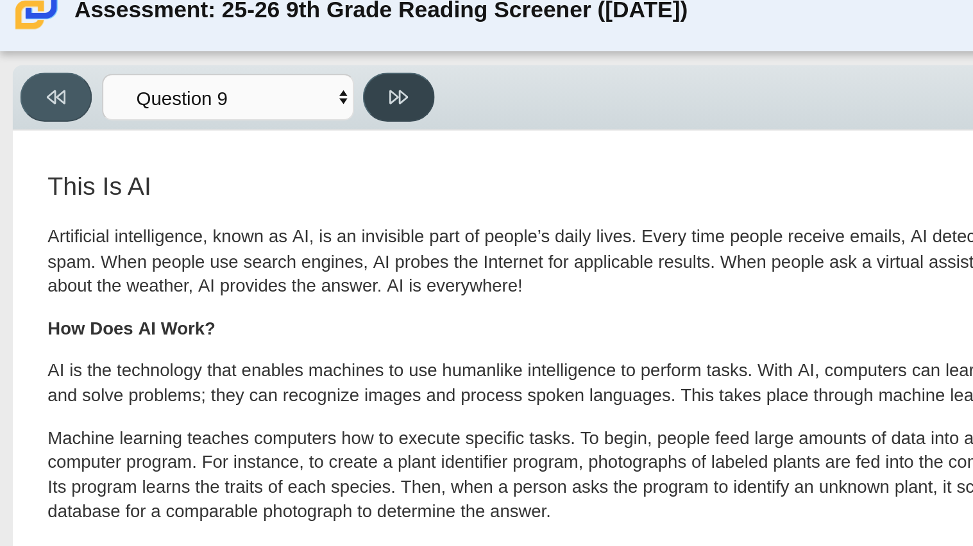
click at [204, 61] on icon at bounding box center [203, 64] width 10 height 7
select select "cdf3c14e-a918-44d1-9b63-3db0fa81641e"
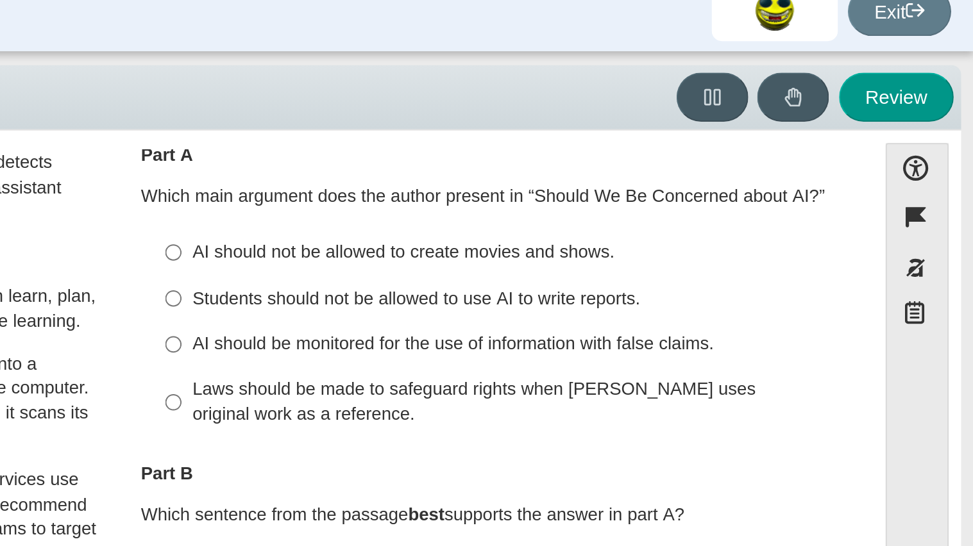
scroll to position [40, 0]
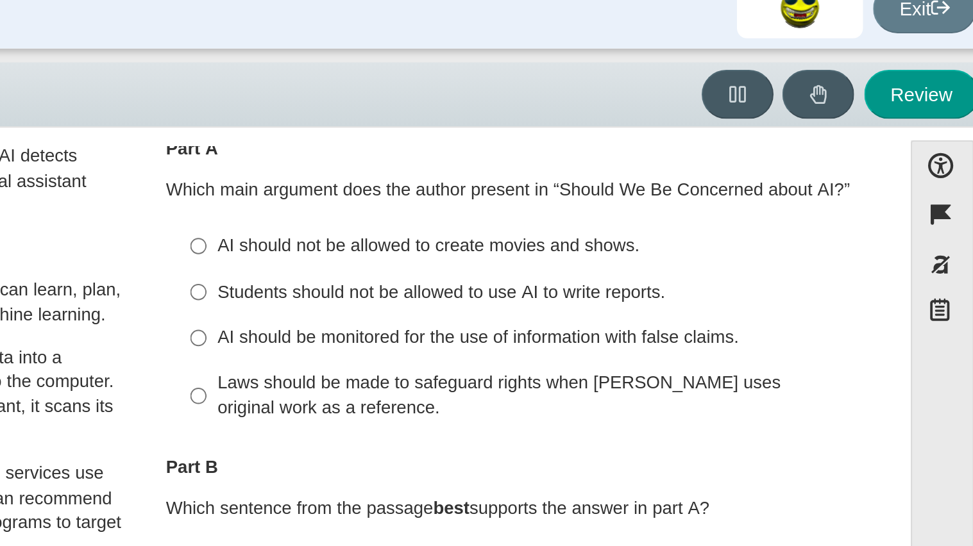
click at [662, 187] on div "AI should be monitored for the use of information with false claims." at bounding box center [737, 188] width 324 height 13
click at [569, 187] on input "AI should be monitored for the use of information with false claims. AI should …" at bounding box center [565, 188] width 8 height 23
radio input "true"
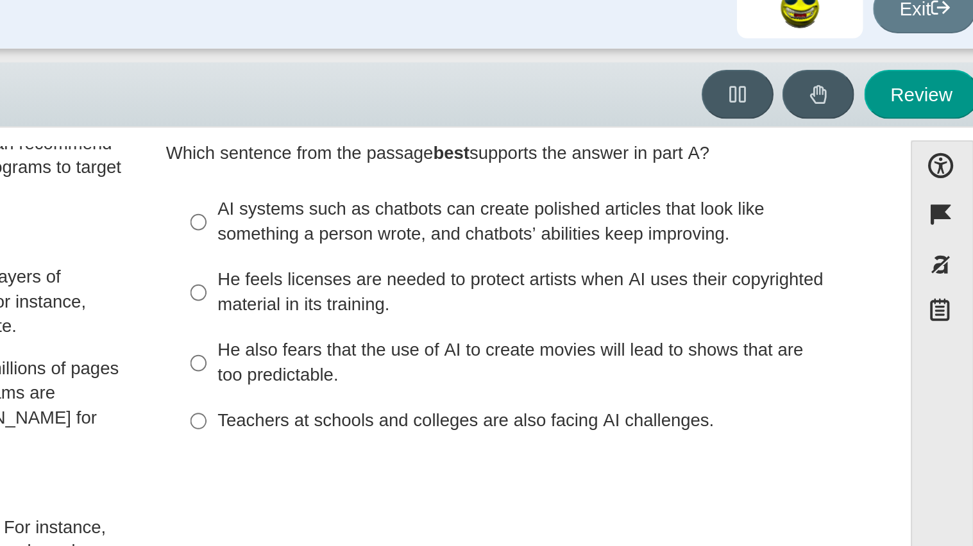
scroll to position [221, 0]
click at [701, 140] on div "AI systems such as chatbots can create polished articles that look like somethi…" at bounding box center [737, 128] width 324 height 25
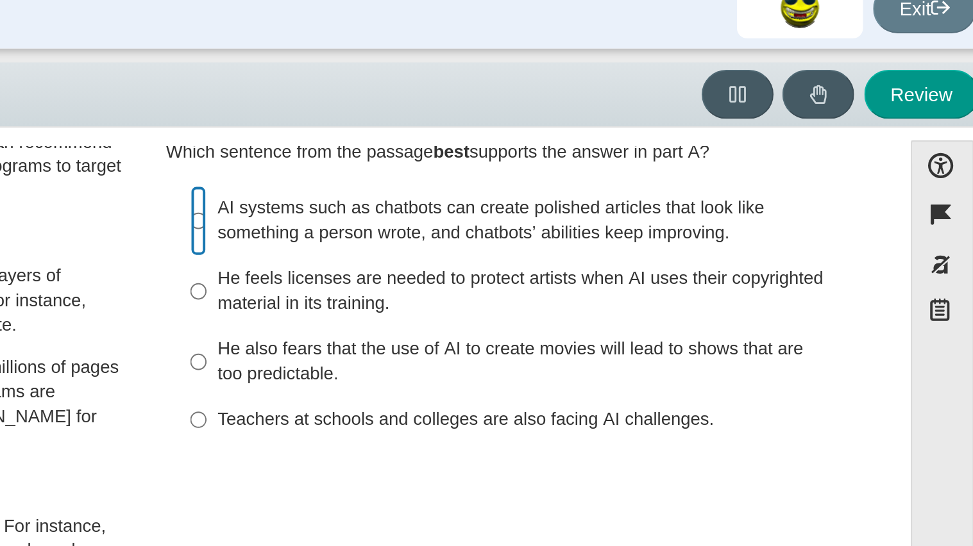
click at [569, 140] on input "AI systems such as chatbots can create polished articles that look like somethi…" at bounding box center [565, 129] width 8 height 36
radio input "true"
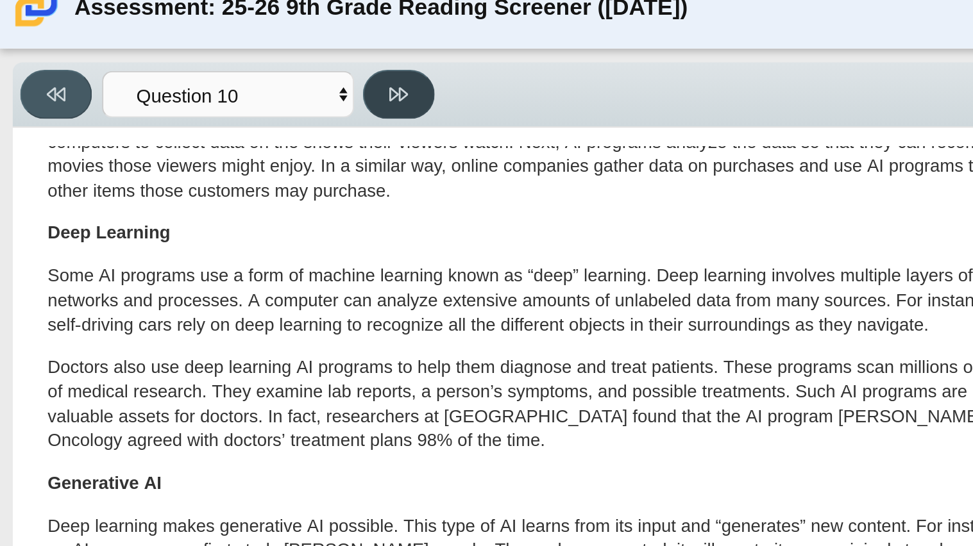
click at [192, 63] on button at bounding box center [203, 64] width 37 height 25
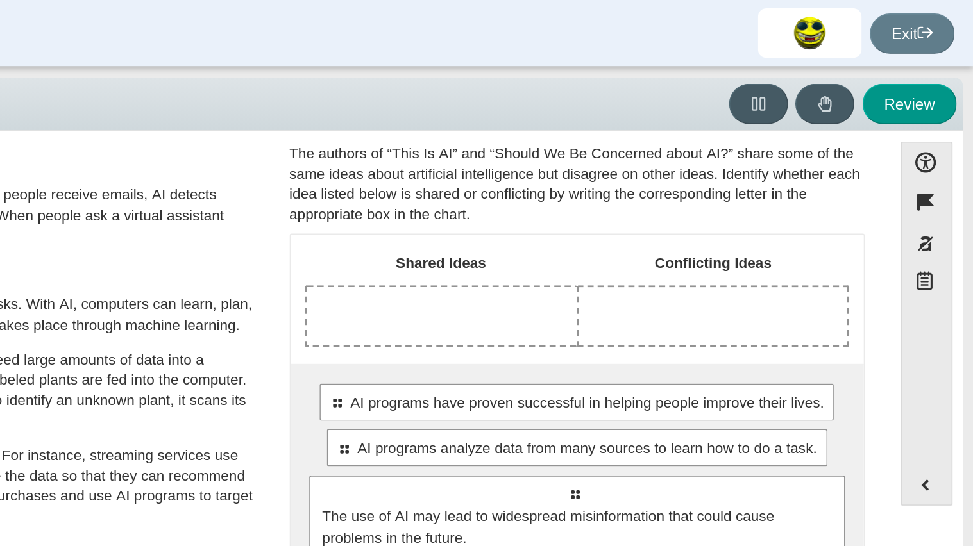
scroll to position [15, 0]
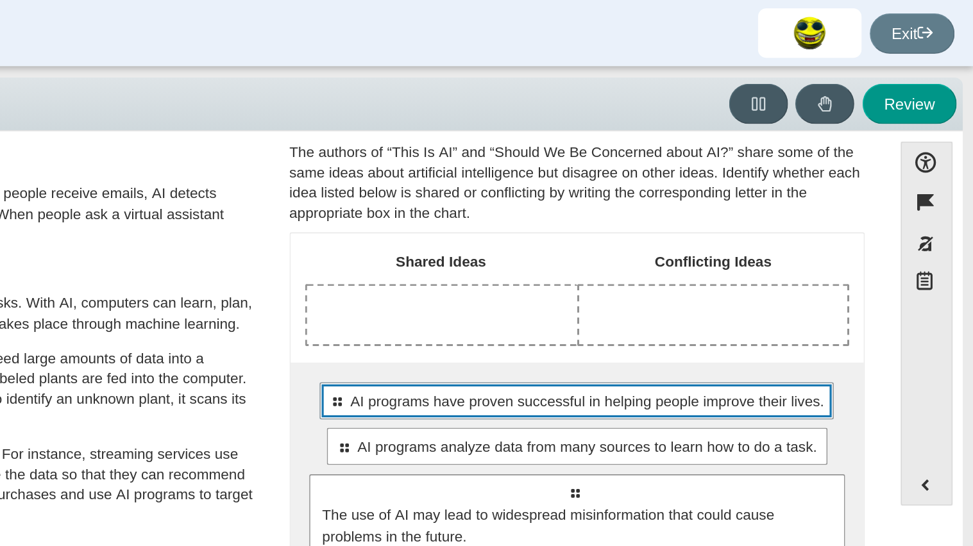
click at [706, 244] on span "AI programs have proven successful in helping people improve their lives." at bounding box center [734, 248] width 294 height 13
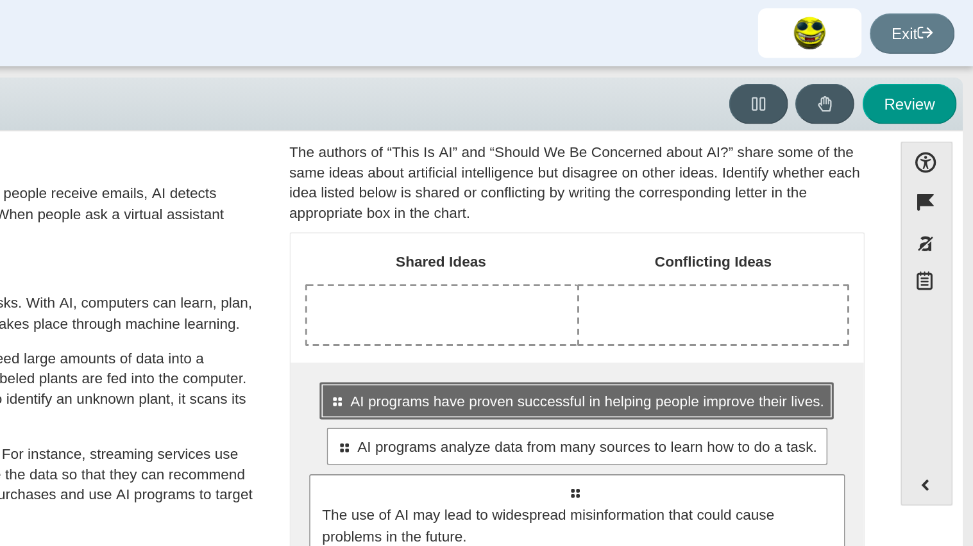
click at [718, 255] on span "AI programs have proven successful in helping people improve their lives." at bounding box center [734, 248] width 294 height 13
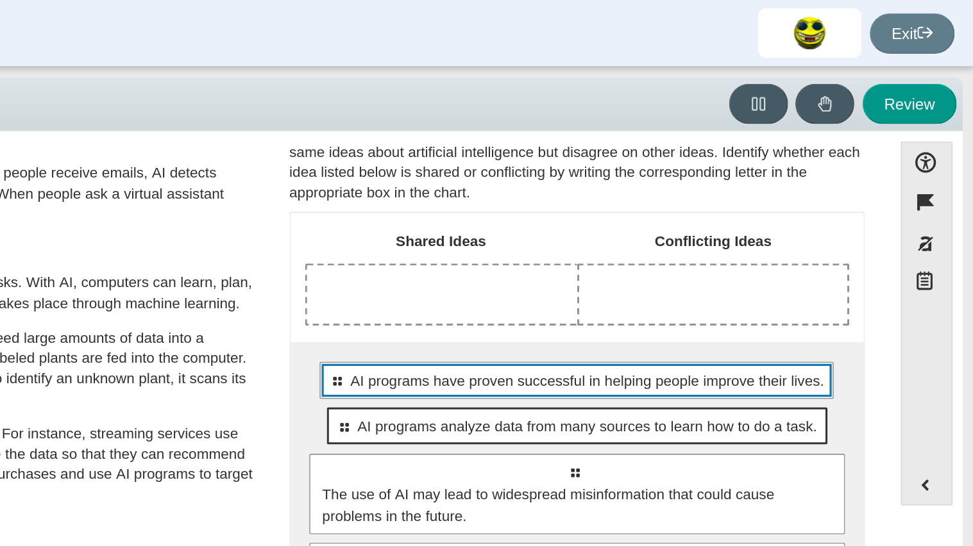
scroll to position [0, 0]
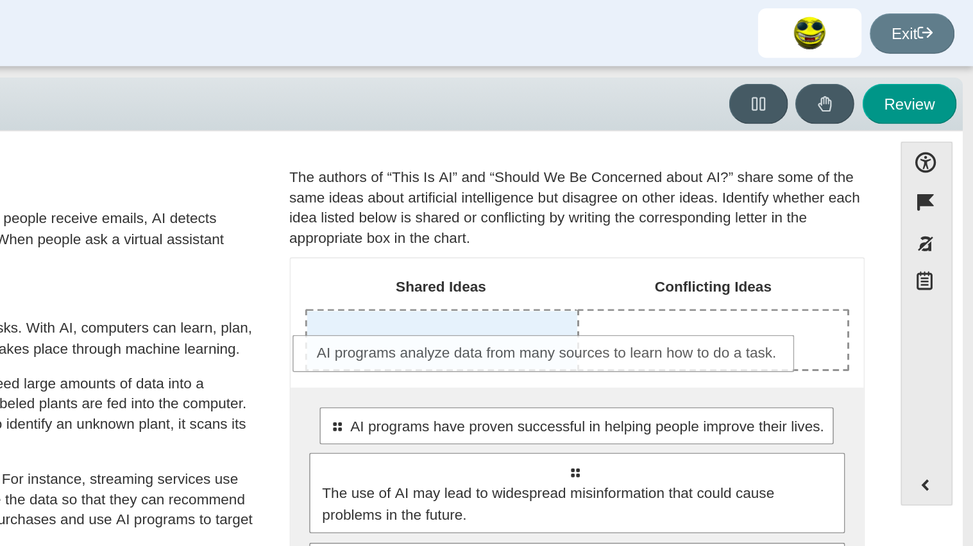
drag, startPoint x: 713, startPoint y: 293, endPoint x: 696, endPoint y: 219, distance: 75.6
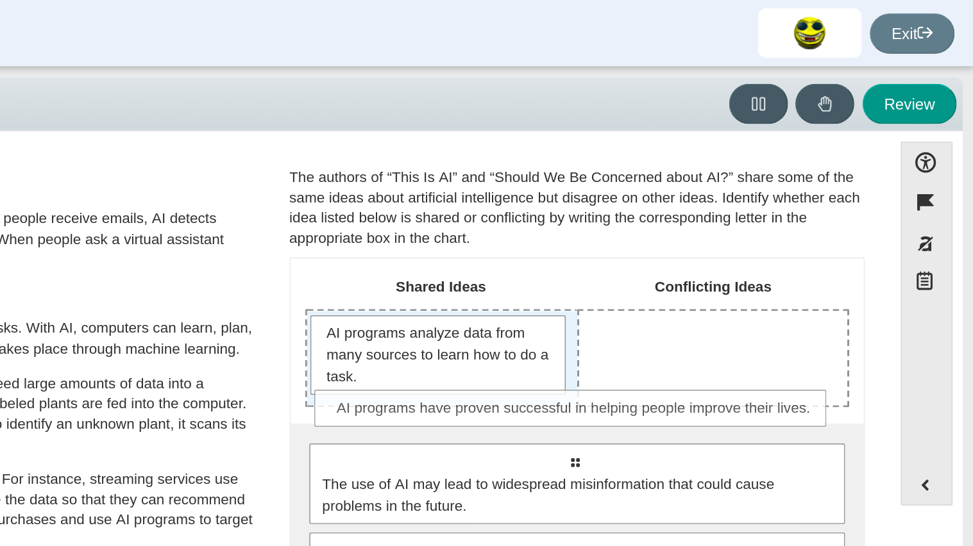
drag, startPoint x: 701, startPoint y: 283, endPoint x: 703, endPoint y: 251, distance: 32.1
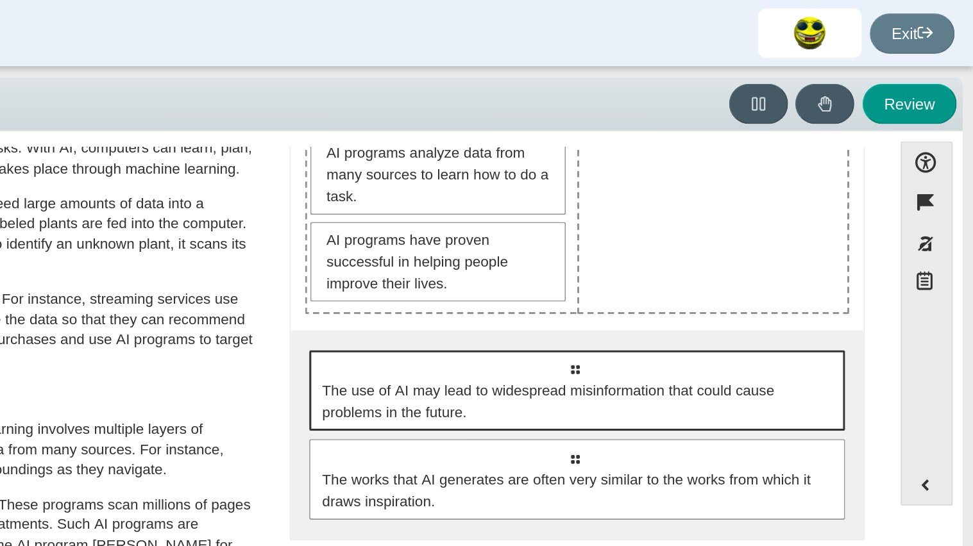
scroll to position [110, 0]
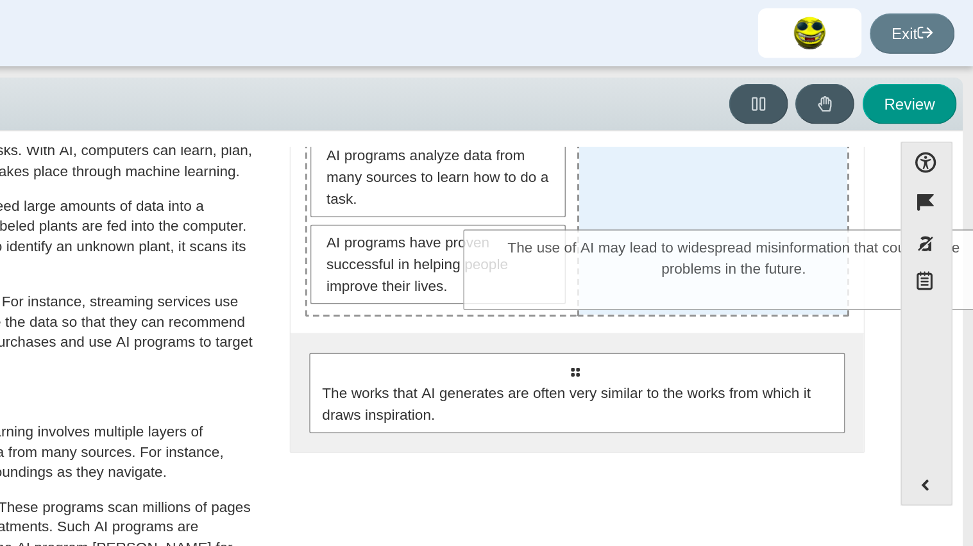
drag, startPoint x: 721, startPoint y: 231, endPoint x: 820, endPoint y: 155, distance: 124.4
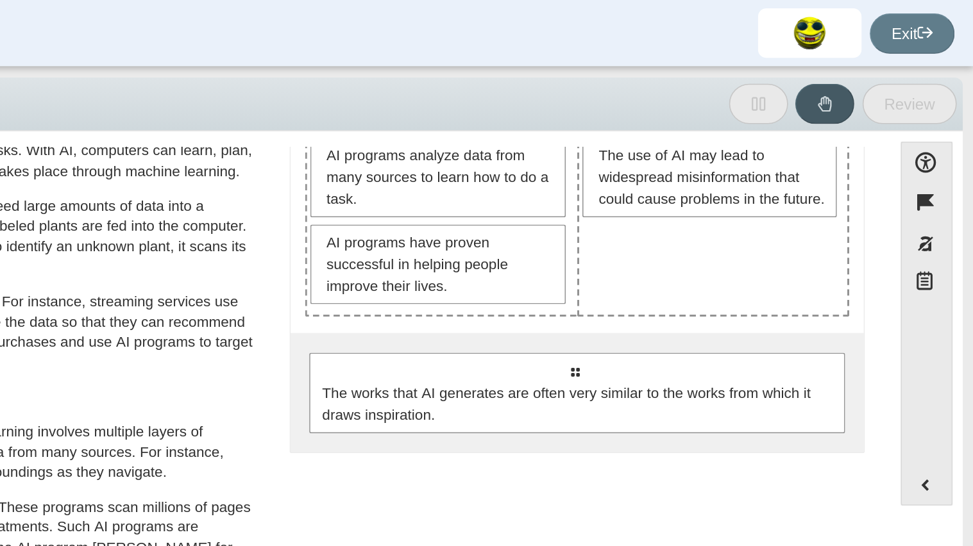
scroll to position [104, 0]
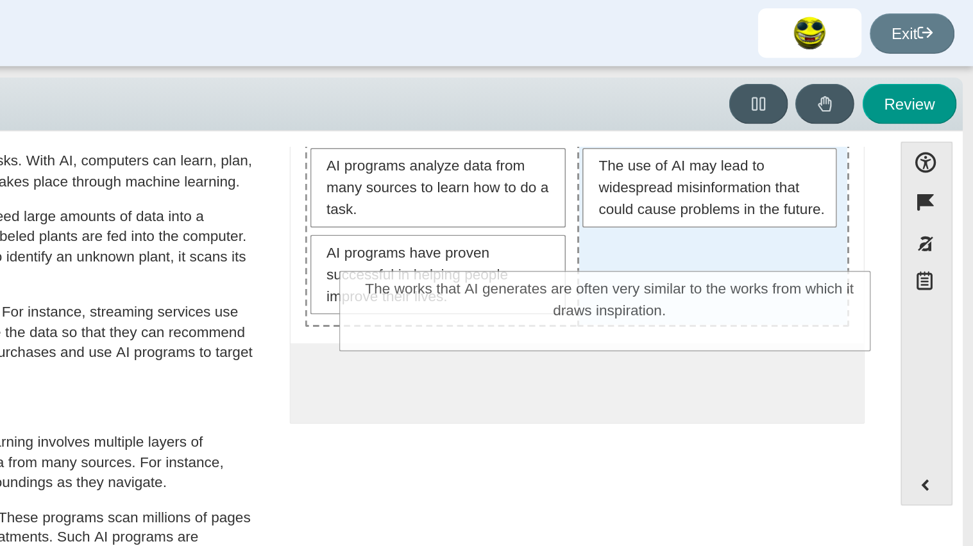
drag, startPoint x: 768, startPoint y: 254, endPoint x: 791, endPoint y: 197, distance: 60.7
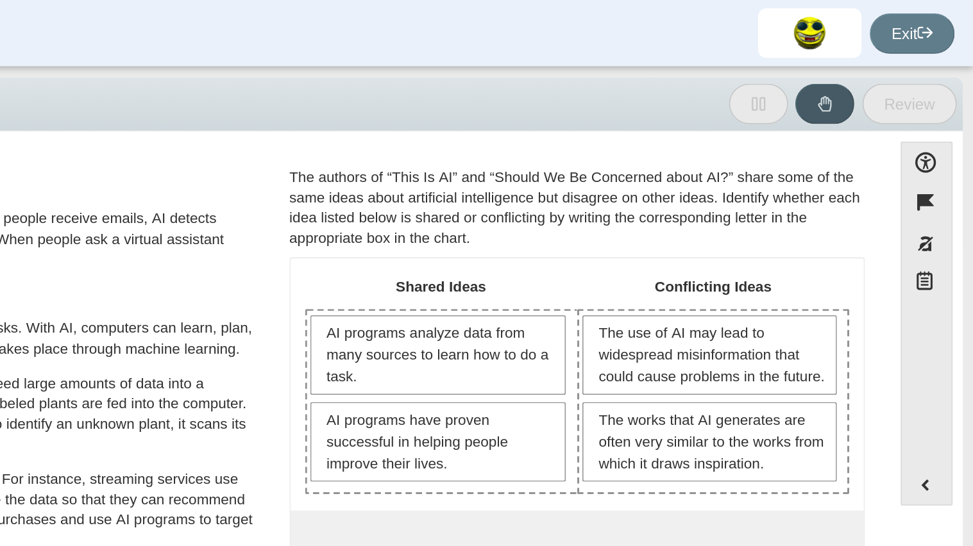
scroll to position [0, 0]
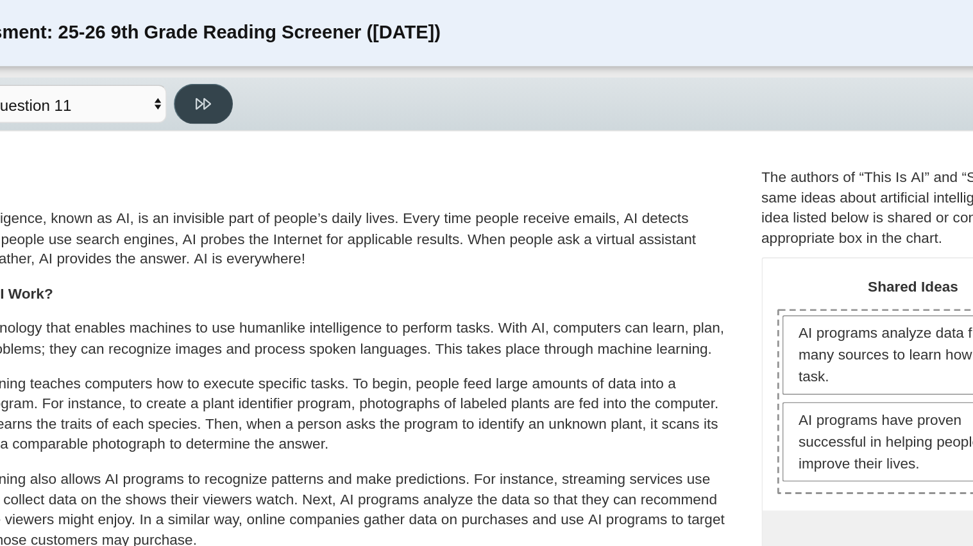
click at [192, 64] on button at bounding box center [203, 64] width 37 height 25
select select "c3effed4-44ce-4a19-bd96-1787f34e9b4c"
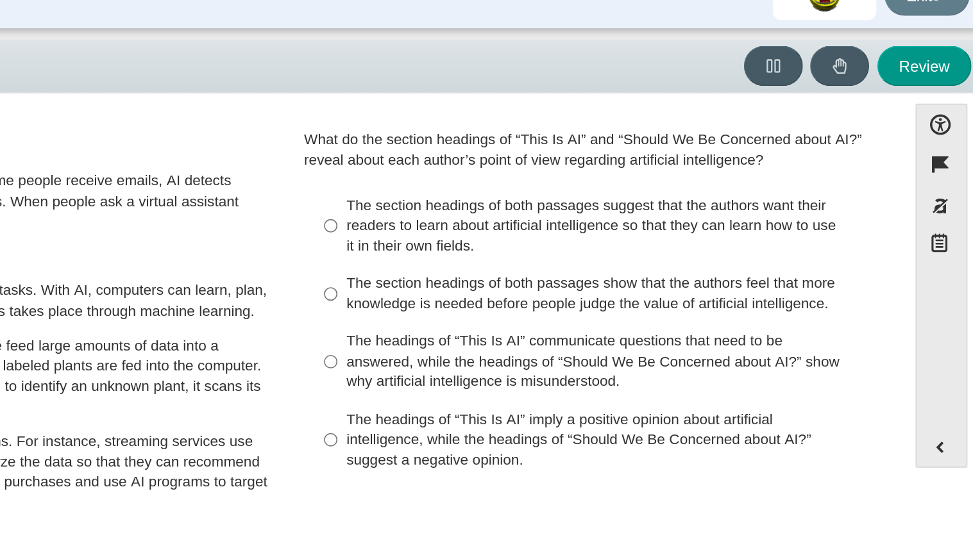
click at [635, 158] on div "The section headings of both passages suggest that the authors want their reade…" at bounding box center [737, 164] width 324 height 38
click at [569, 158] on input "The section headings of both passages suggest that the authors want their reade…" at bounding box center [565, 163] width 8 height 49
radio input "true"
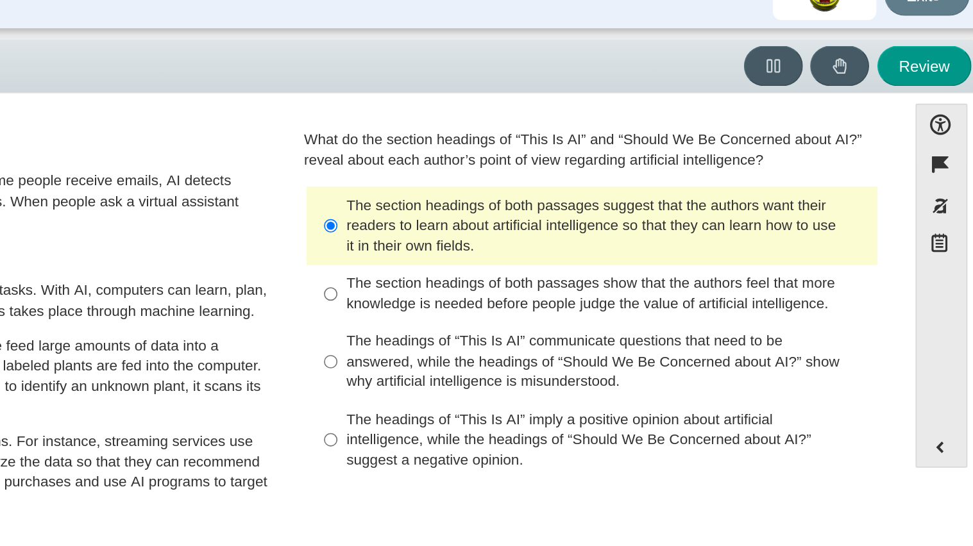
click at [624, 310] on div "The headings of “This Is AI” imply a positive opinion about artificial intellig…" at bounding box center [737, 297] width 324 height 38
click at [569, 310] on input "The headings of “This Is AI” imply a positive opinion about artificial intellig…" at bounding box center [565, 296] width 8 height 49
radio input "true"
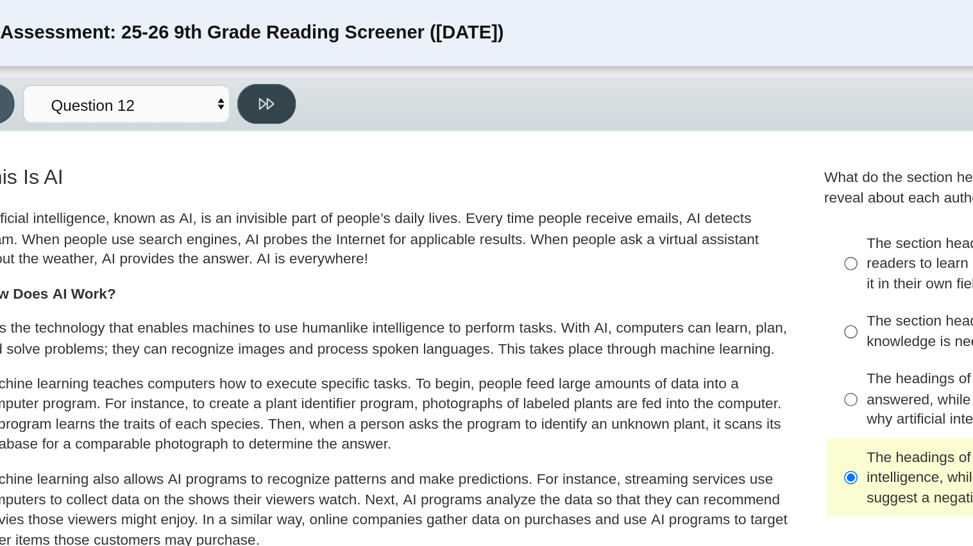
click at [192, 65] on button at bounding box center [203, 64] width 37 height 25
select select "review"
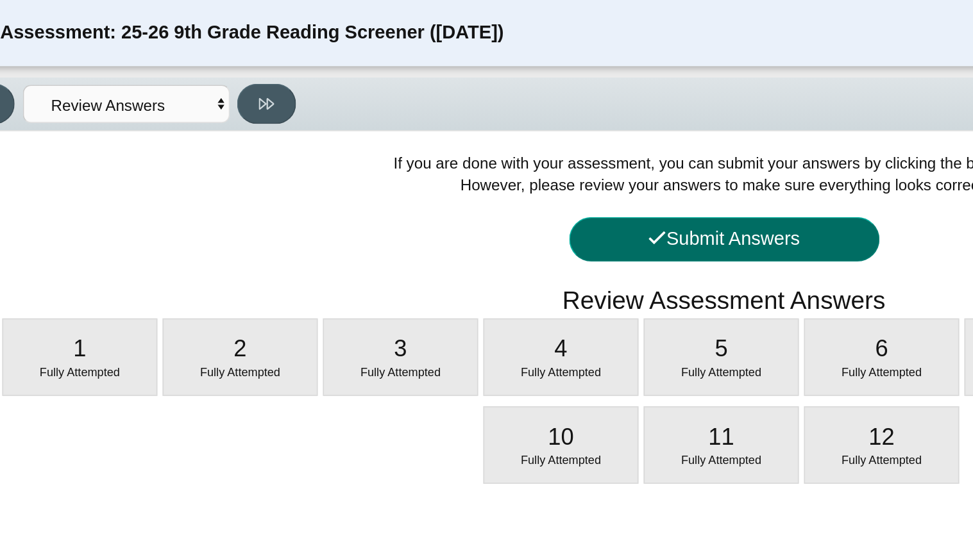
click at [457, 153] on button "Submit Answers" at bounding box center [486, 149] width 192 height 28
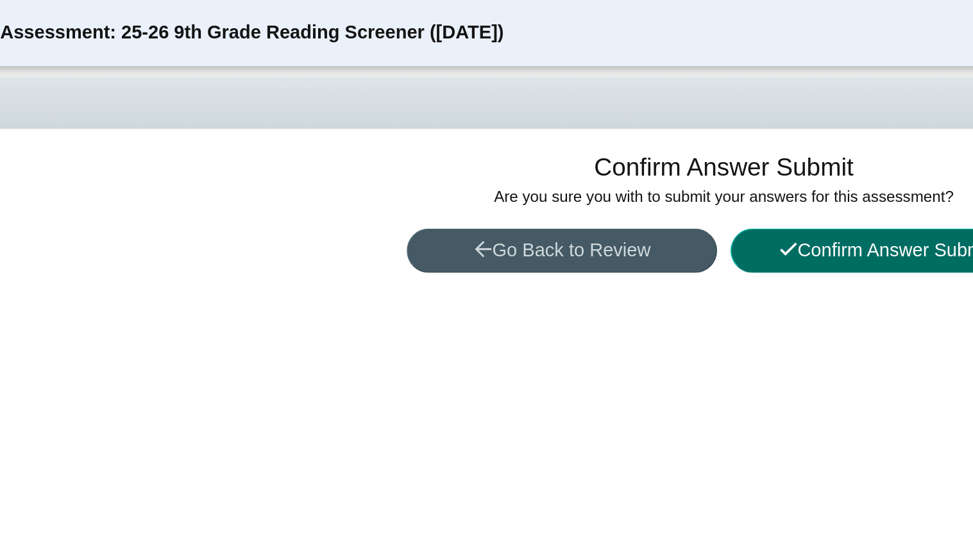
click at [572, 155] on button "Confirm Answer Submit" at bounding box center [587, 156] width 192 height 28
